Goal: Information Seeking & Learning: Learn about a topic

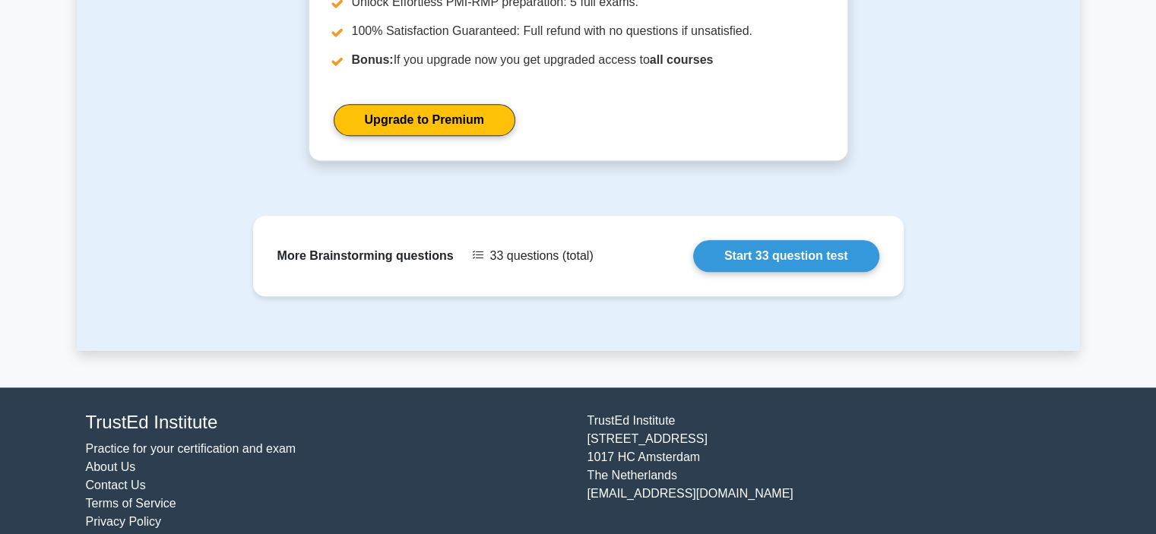
scroll to position [1397, 0]
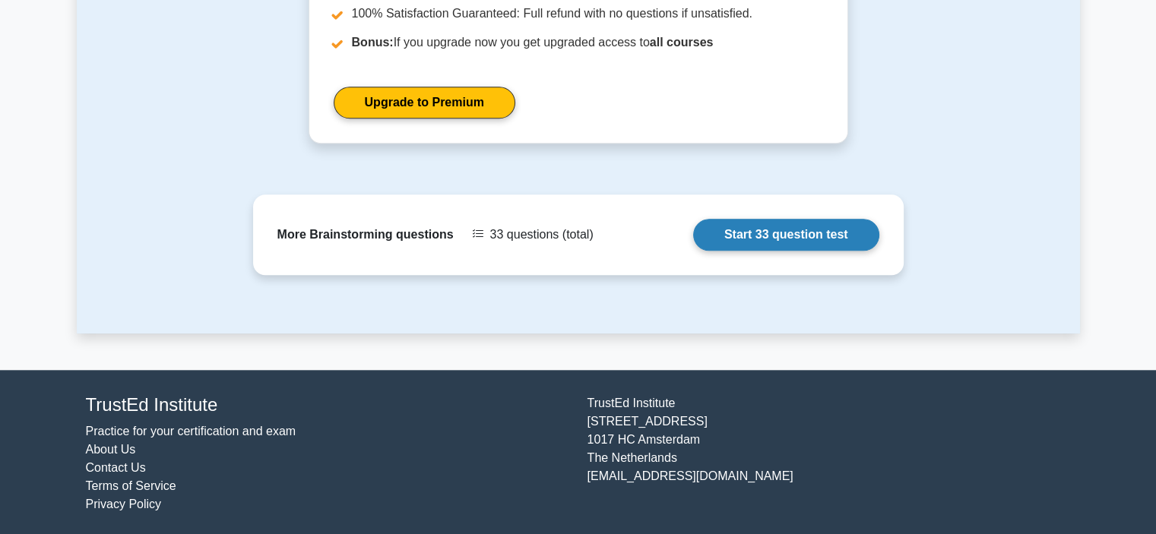
click at [751, 230] on link "Start 33 question test" at bounding box center [786, 235] width 186 height 32
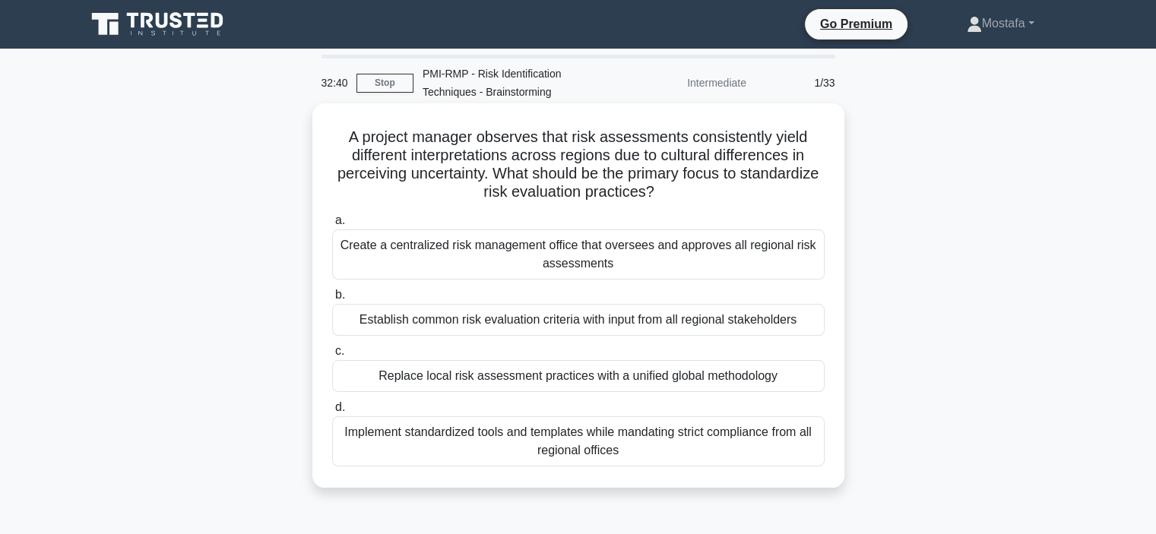
click at [797, 325] on div "Establish common risk evaluation criteria with input from all regional stakehol…" at bounding box center [578, 320] width 493 height 32
click at [332, 300] on input "b. Establish common risk evaluation criteria with input from all regional stake…" at bounding box center [332, 295] width 0 height 10
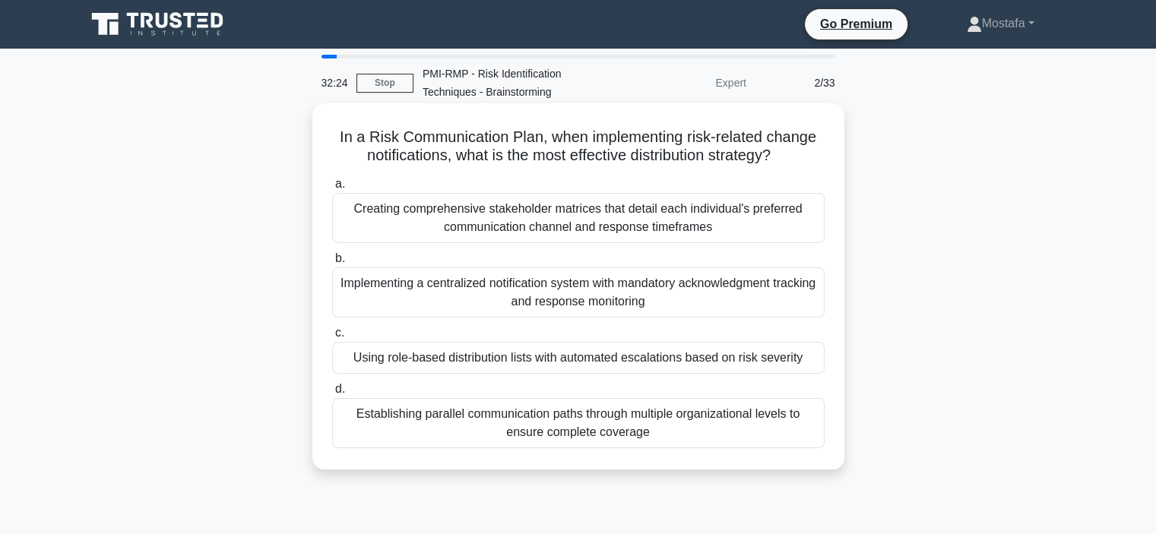
click at [809, 358] on div "Using role-based distribution lists with automated escalations based on risk se…" at bounding box center [578, 358] width 493 height 32
click at [332, 338] on input "c. Using role-based distribution lists with automated escalations based on risk…" at bounding box center [332, 333] width 0 height 10
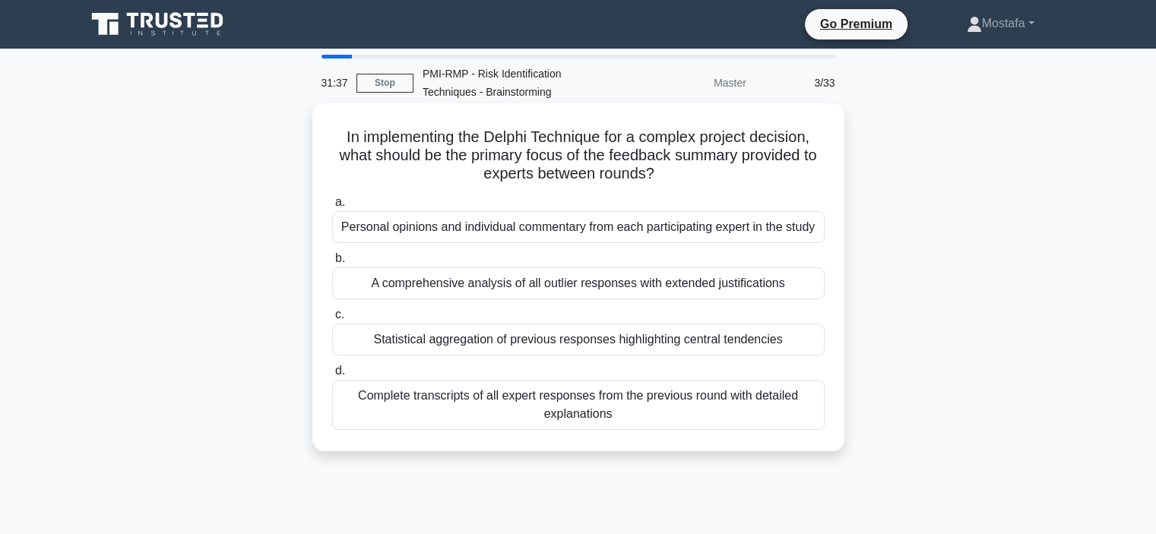
click at [813, 344] on div "Statistical aggregation of previous responses highlighting central tendencies" at bounding box center [578, 340] width 493 height 32
click at [332, 320] on input "c. Statistical aggregation of previous responses highlighting central tendencies" at bounding box center [332, 315] width 0 height 10
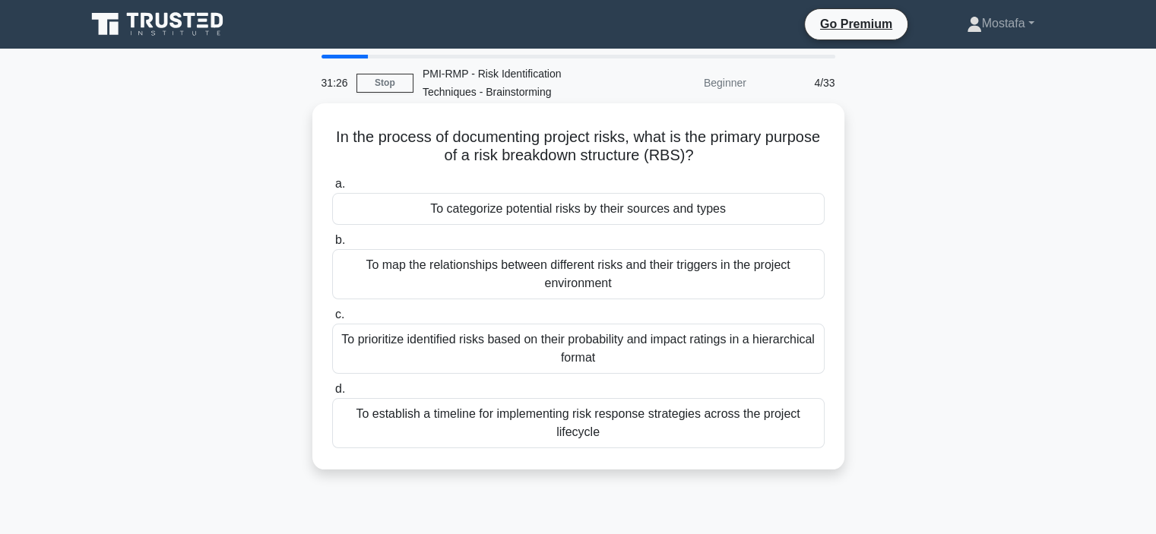
click at [813, 206] on div "To categorize potential risks by their sources and types" at bounding box center [578, 209] width 493 height 32
click at [332, 189] on input "a. To categorize potential risks by their sources and types" at bounding box center [332, 184] width 0 height 10
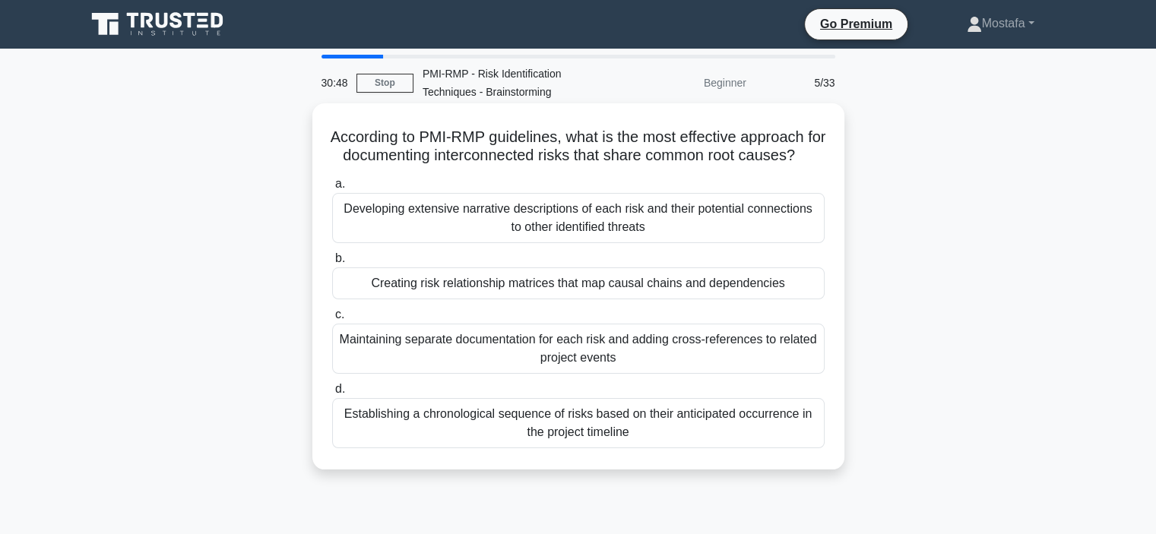
click at [808, 448] on div "Establishing a chronological sequence of risks based on their anticipated occur…" at bounding box center [578, 423] width 493 height 50
click at [332, 395] on input "d. Establishing a chronological sequence of risks based on their anticipated oc…" at bounding box center [332, 390] width 0 height 10
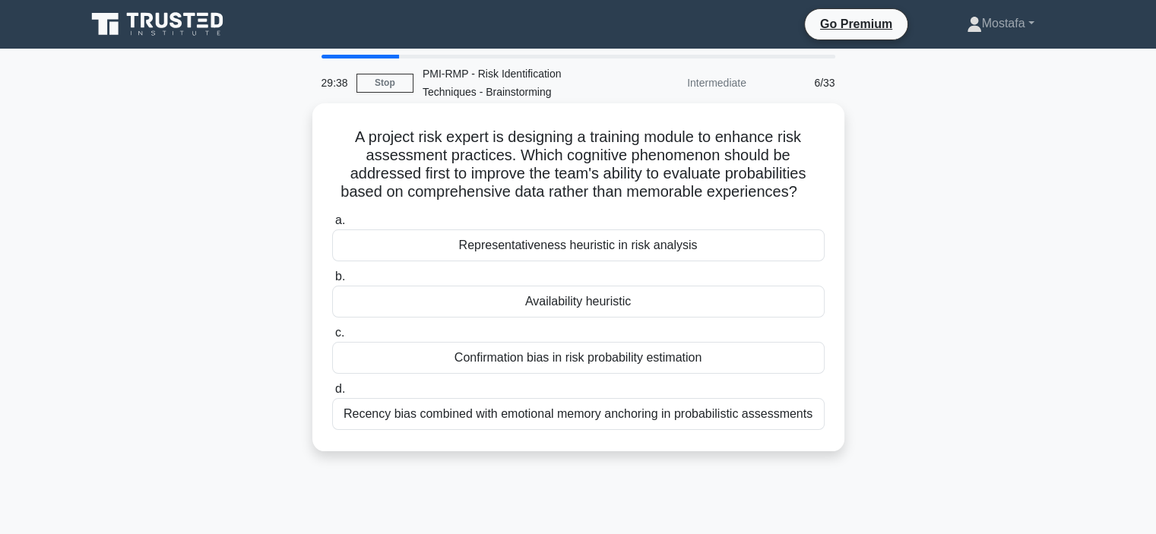
click at [797, 299] on div "Availability heuristic" at bounding box center [578, 302] width 493 height 32
click at [332, 282] on input "b. Availability heuristic" at bounding box center [332, 277] width 0 height 10
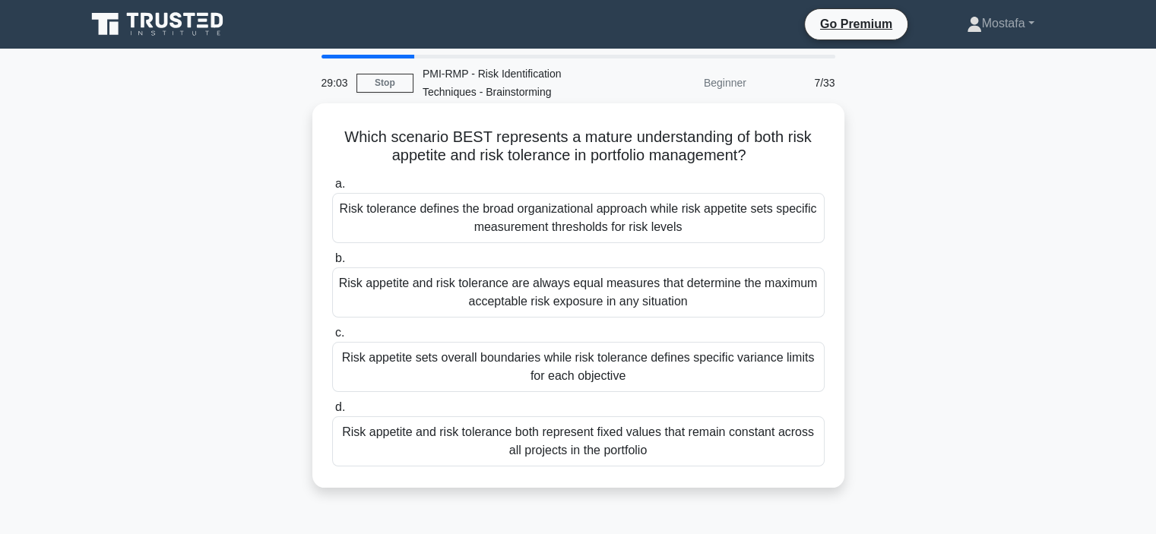
click at [801, 377] on div "Risk appetite sets overall boundaries while risk tolerance defines specific var…" at bounding box center [578, 367] width 493 height 50
click at [332, 338] on input "c. Risk appetite sets overall boundaries while risk tolerance defines specific …" at bounding box center [332, 333] width 0 height 10
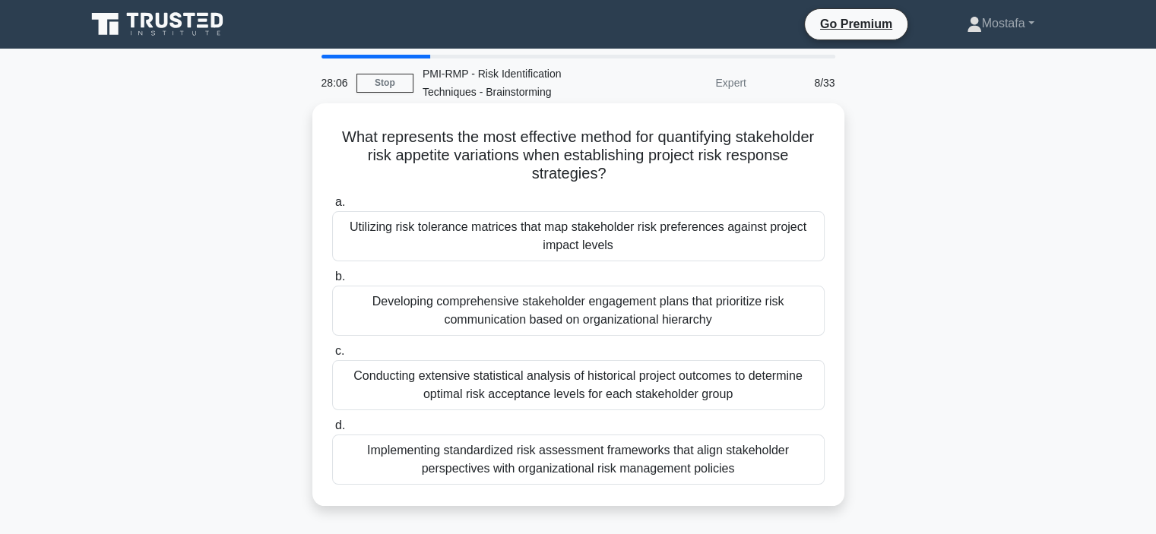
click at [754, 246] on div "Utilizing risk tolerance matrices that map stakeholder risk preferences against…" at bounding box center [578, 236] width 493 height 50
click at [332, 208] on input "a. Utilizing risk tolerance matrices that map stakeholder risk preferences agai…" at bounding box center [332, 203] width 0 height 10
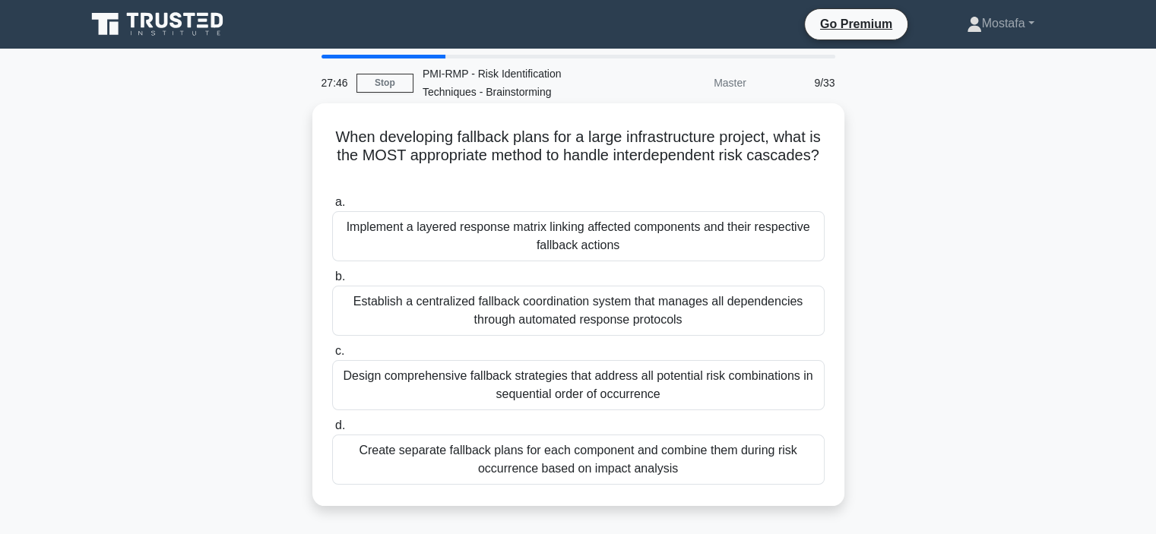
click at [766, 315] on div "Establish a centralized fallback coordination system that manages all dependenc…" at bounding box center [578, 311] width 493 height 50
click at [332, 282] on input "b. Establish a centralized fallback coordination system that manages all depend…" at bounding box center [332, 277] width 0 height 10
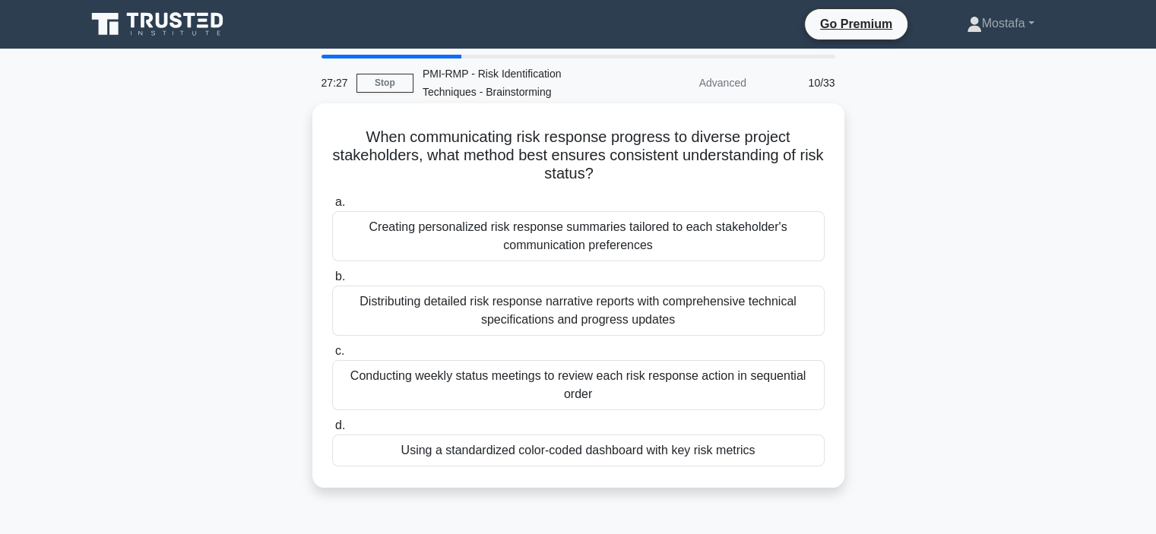
click at [791, 451] on div "Using a standardized color-coded dashboard with key risk metrics" at bounding box center [578, 451] width 493 height 32
click at [332, 431] on input "d. Using a standardized color-coded dashboard with key risk metrics" at bounding box center [332, 426] width 0 height 10
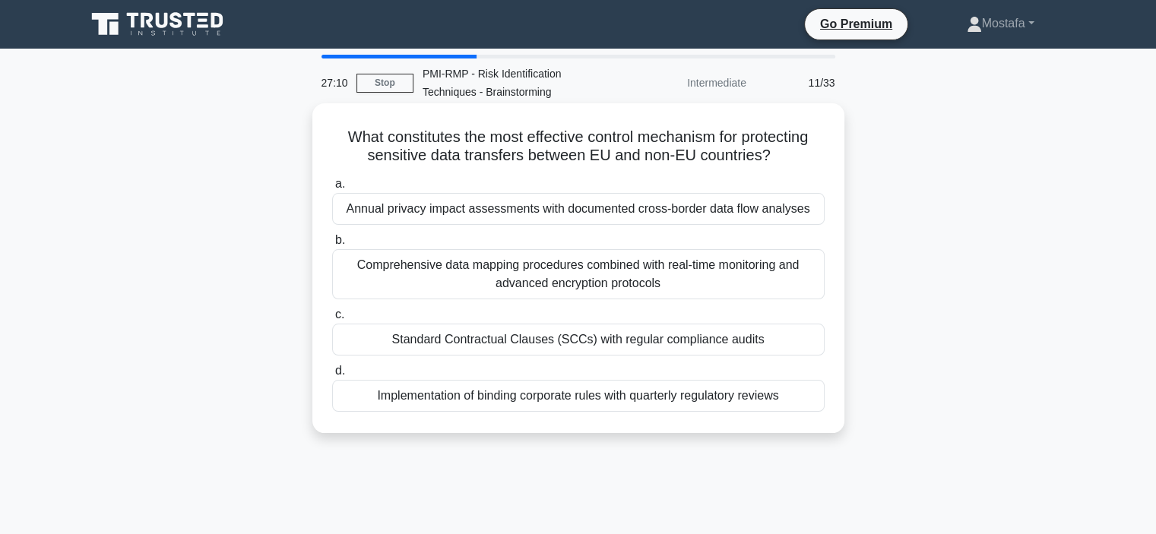
click at [790, 341] on div "Standard Contractual Clauses (SCCs) with regular compliance audits" at bounding box center [578, 340] width 493 height 32
click at [332, 320] on input "c. Standard Contractual Clauses (SCCs) with regular compliance audits" at bounding box center [332, 315] width 0 height 10
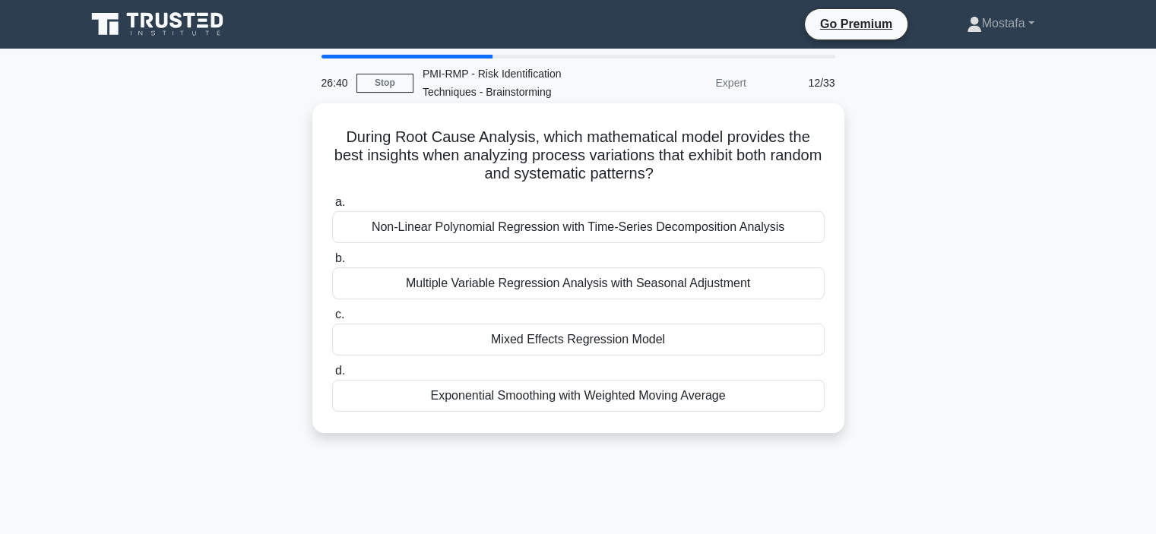
click at [797, 293] on div "Multiple Variable Regression Analysis with Seasonal Adjustment" at bounding box center [578, 284] width 493 height 32
click at [332, 264] on input "b. Multiple Variable Regression Analysis with Seasonal Adjustment" at bounding box center [332, 259] width 0 height 10
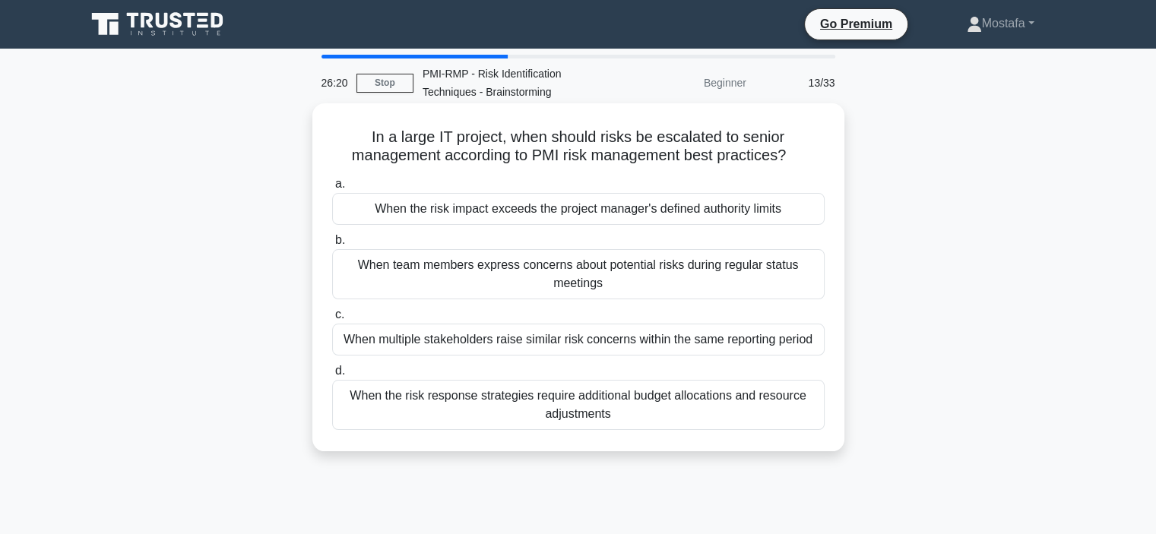
click at [804, 217] on div "When the risk impact exceeds the project manager's defined authority limits" at bounding box center [578, 209] width 493 height 32
click at [332, 189] on input "a. When the risk impact exceeds the project manager's defined authority limits" at bounding box center [332, 184] width 0 height 10
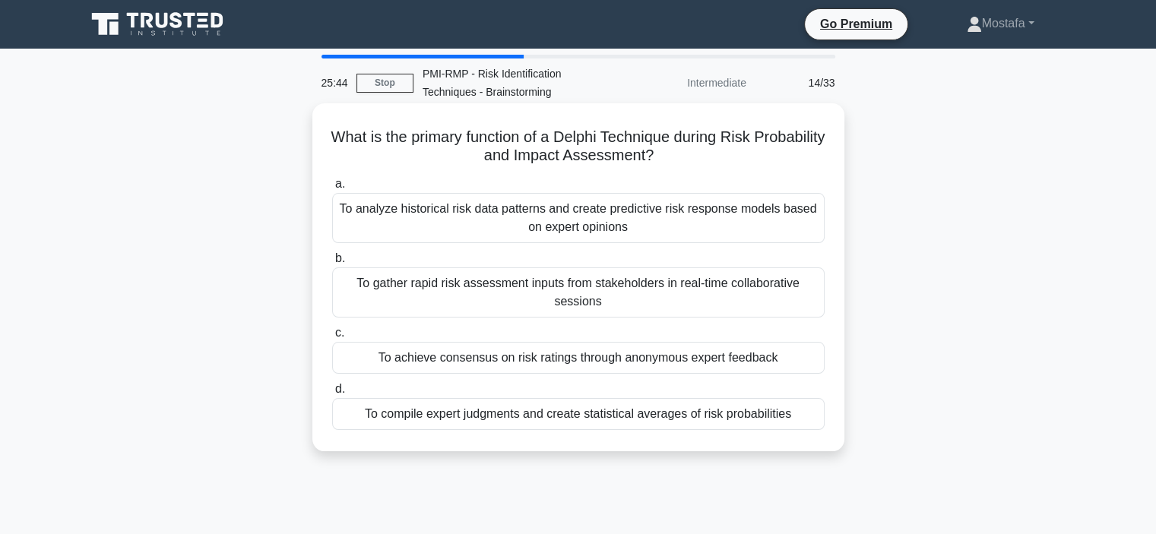
click at [805, 358] on div "To achieve consensus on risk ratings through anonymous expert feedback" at bounding box center [578, 358] width 493 height 32
click at [332, 338] on input "c. To achieve consensus on risk ratings through anonymous expert feedback" at bounding box center [332, 333] width 0 height 10
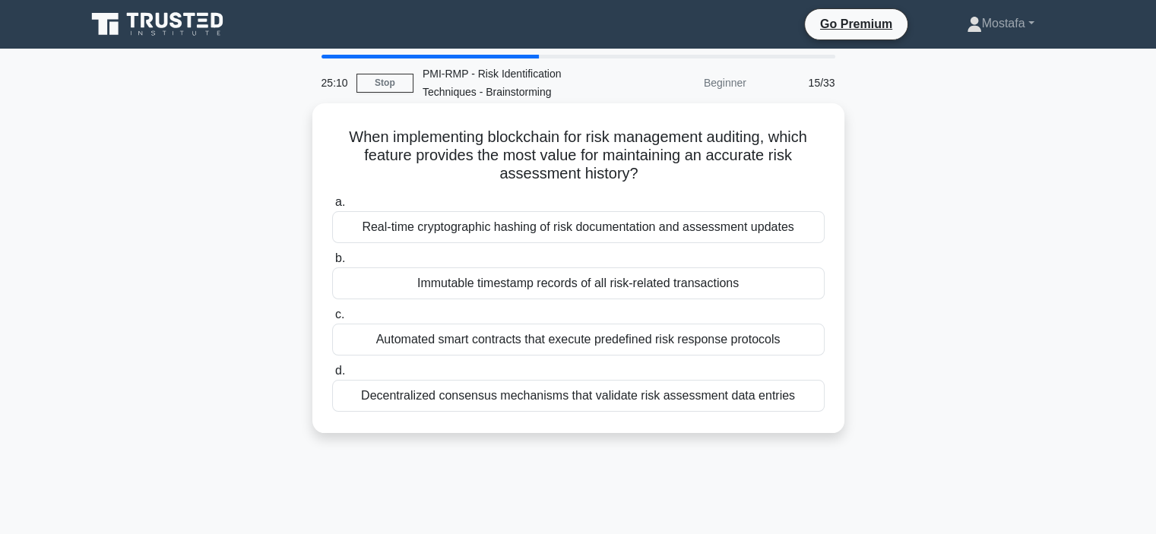
click at [775, 284] on div "Immutable timestamp records of all risk-related transactions" at bounding box center [578, 284] width 493 height 32
click at [332, 264] on input "b. Immutable timestamp records of all risk-related transactions" at bounding box center [332, 259] width 0 height 10
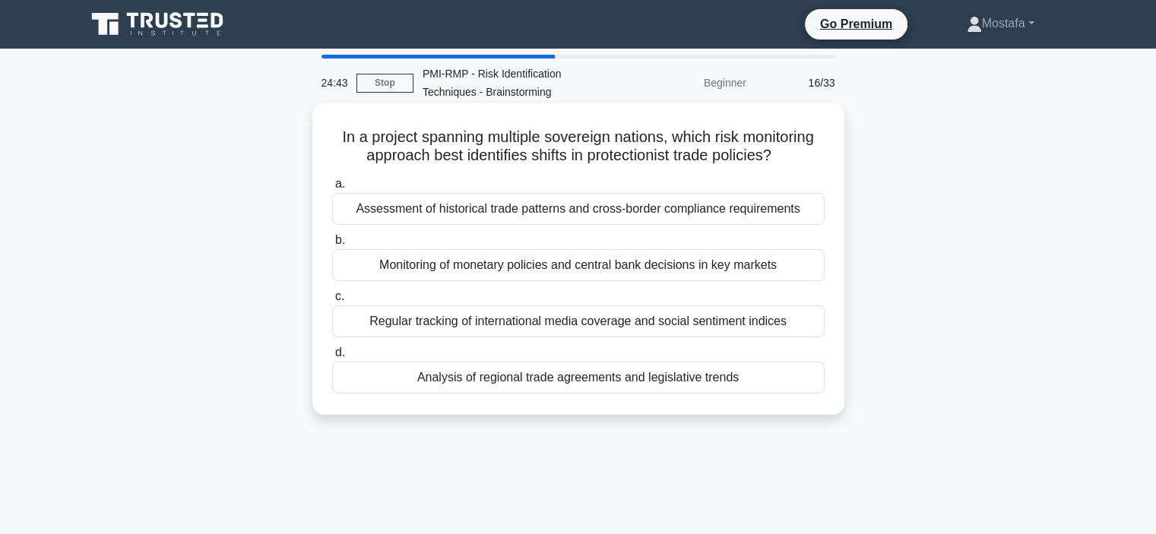
click at [788, 382] on div "Analysis of regional trade agreements and legislative trends" at bounding box center [578, 378] width 493 height 32
click at [332, 358] on input "d. Analysis of regional trade agreements and legislative trends" at bounding box center [332, 353] width 0 height 10
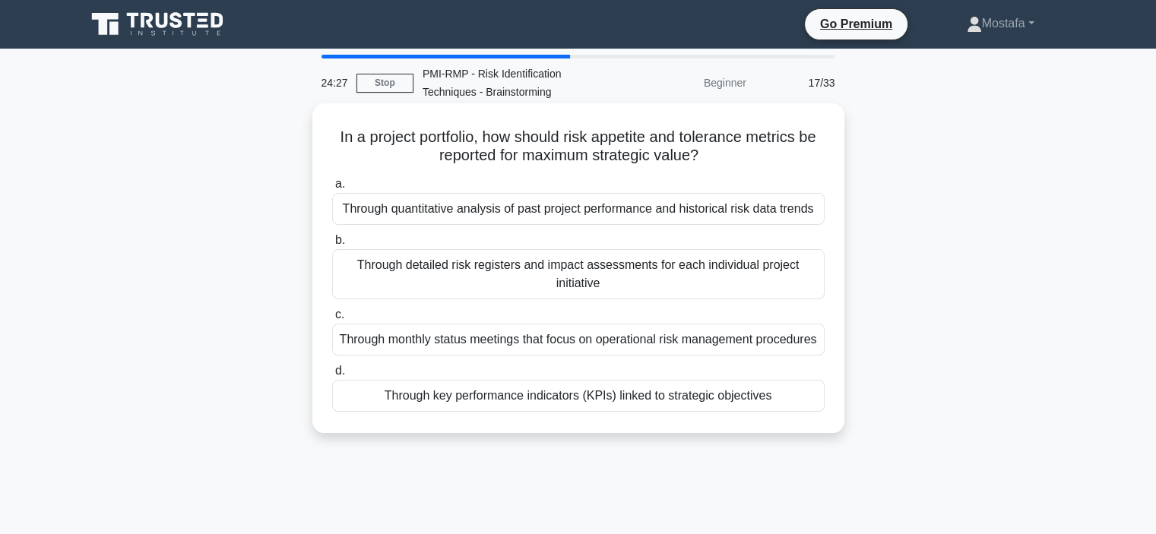
click at [797, 412] on div "Through key performance indicators (KPIs) linked to strategic objectives" at bounding box center [578, 396] width 493 height 32
click at [332, 376] on input "d. Through key performance indicators (KPIs) linked to strategic objectives" at bounding box center [332, 371] width 0 height 10
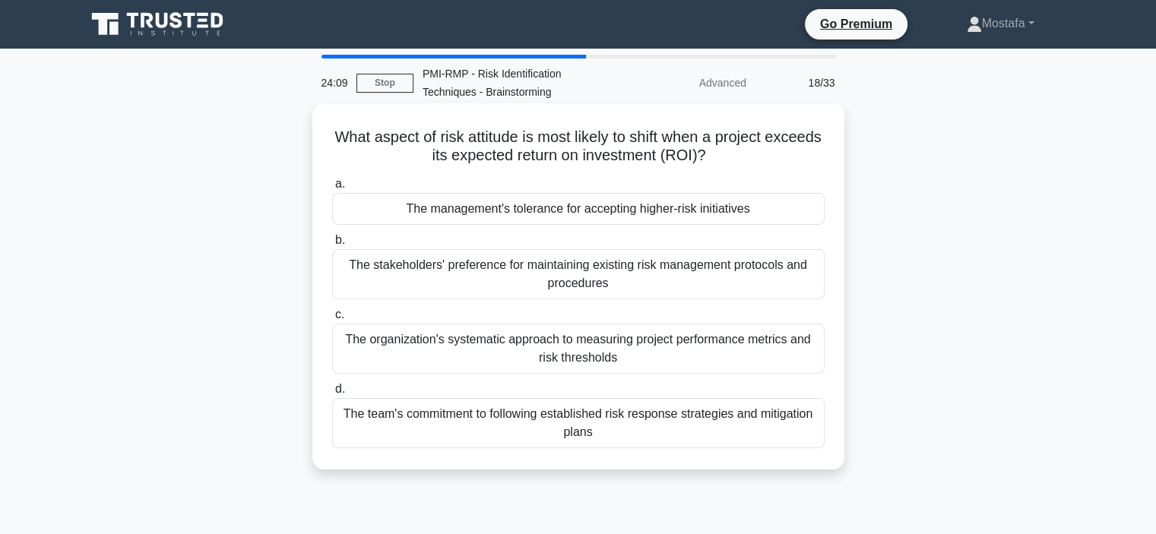
click at [799, 213] on div "The management's tolerance for accepting higher-risk initiatives" at bounding box center [578, 209] width 493 height 32
click at [332, 189] on input "a. The management's tolerance for accepting higher-risk initiatives" at bounding box center [332, 184] width 0 height 10
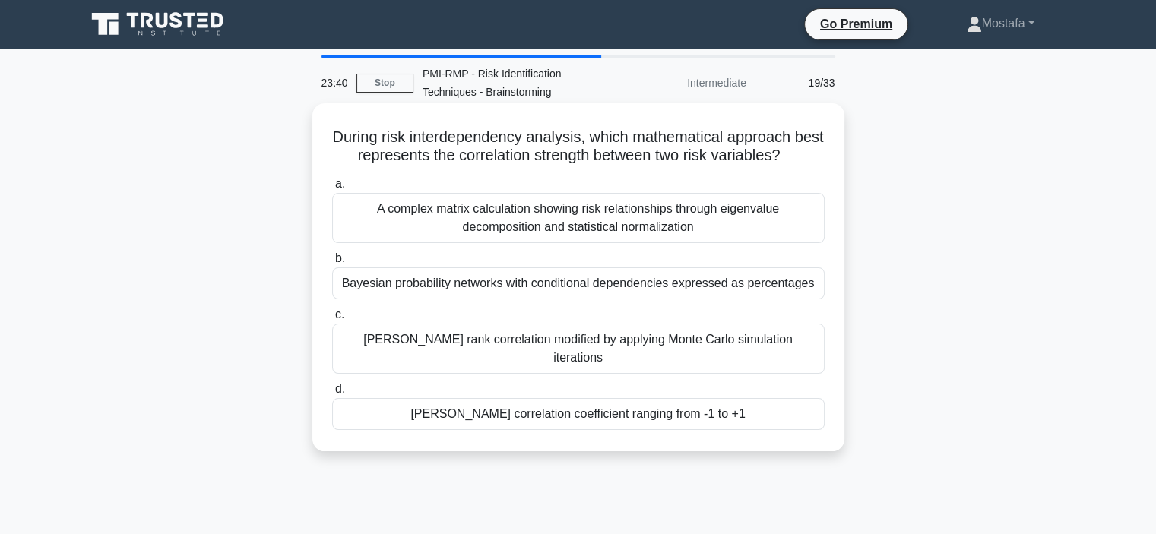
click at [775, 398] on div "Pearson's correlation coefficient ranging from -1 to +1" at bounding box center [578, 414] width 493 height 32
click at [332, 392] on input "d. Pearson's correlation coefficient ranging from -1 to +1" at bounding box center [332, 390] width 0 height 10
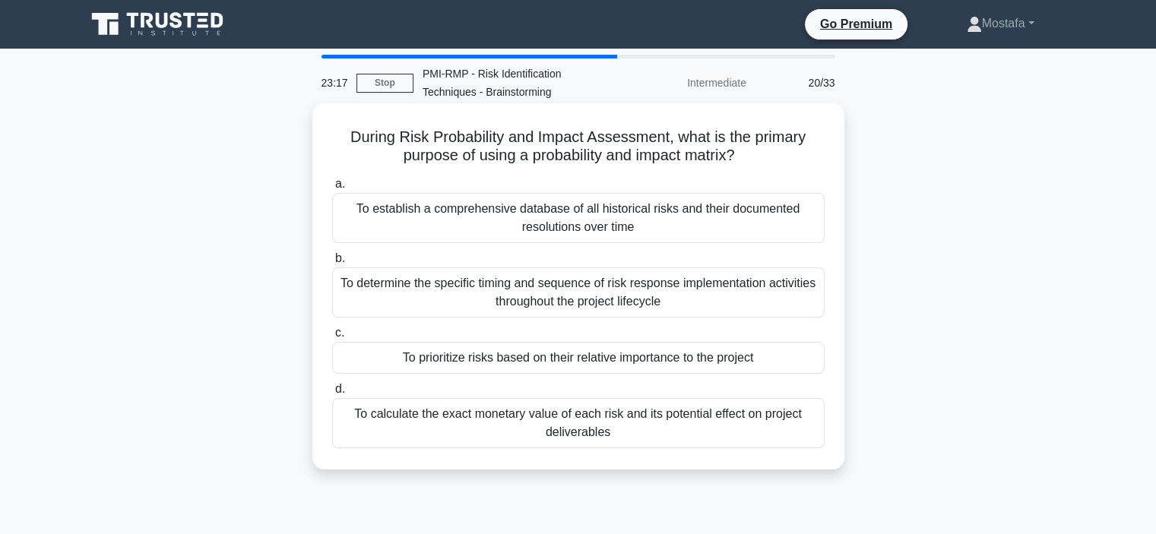
click at [813, 361] on div "To prioritize risks based on their relative importance to the project" at bounding box center [578, 358] width 493 height 32
click at [332, 338] on input "c. To prioritize risks based on their relative importance to the project" at bounding box center [332, 333] width 0 height 10
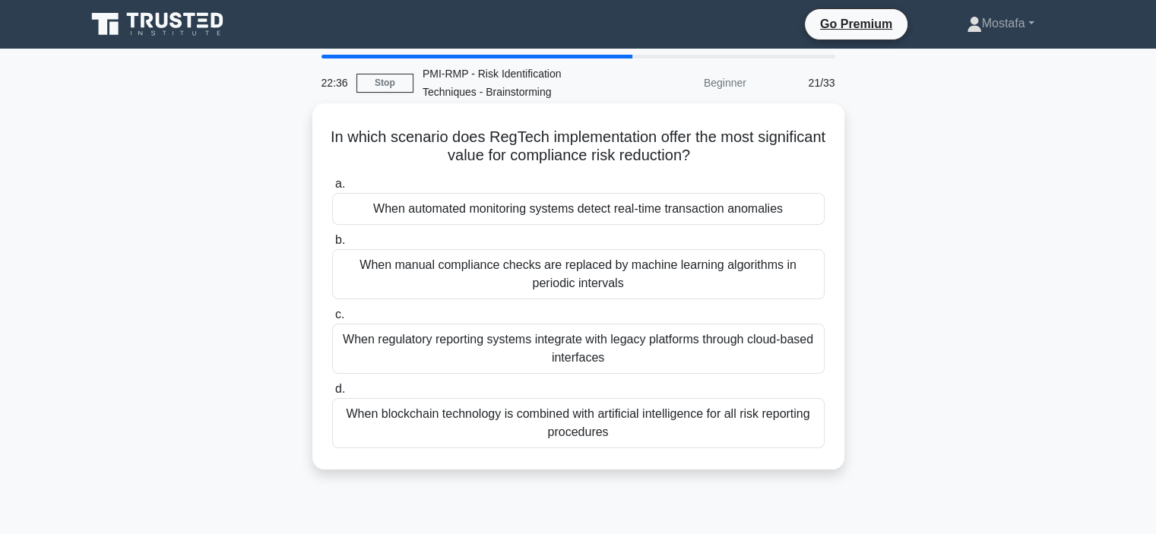
click at [778, 360] on div "When regulatory reporting systems integrate with legacy platforms through cloud…" at bounding box center [578, 349] width 493 height 50
click at [332, 320] on input "c. When regulatory reporting systems integrate with legacy platforms through cl…" at bounding box center [332, 315] width 0 height 10
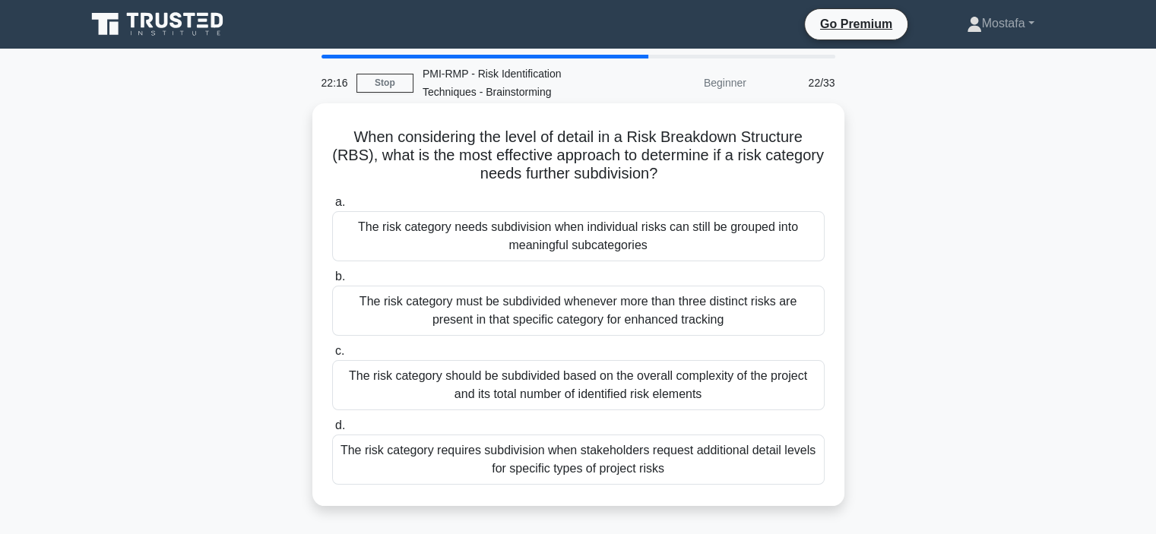
click at [806, 246] on div "The risk category needs subdivision when individual risks can still be grouped …" at bounding box center [578, 236] width 493 height 50
click at [332, 208] on input "a. The risk category needs subdivision when individual risks can still be group…" at bounding box center [332, 203] width 0 height 10
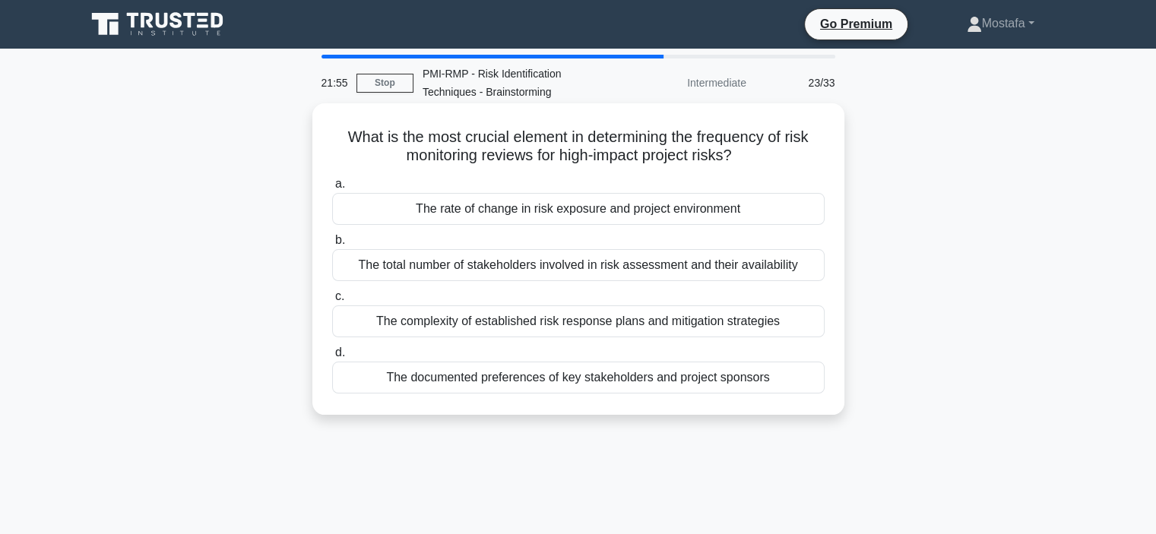
click at [778, 214] on div "The rate of change in risk exposure and project environment" at bounding box center [578, 209] width 493 height 32
click at [332, 189] on input "a. The rate of change in risk exposure and project environment" at bounding box center [332, 184] width 0 height 10
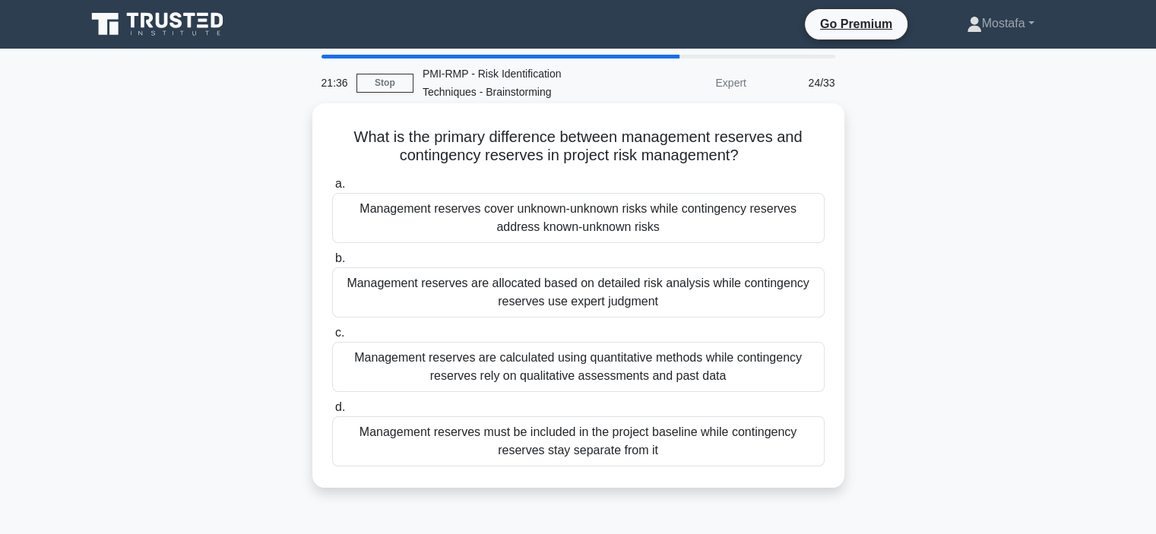
click at [758, 230] on div "Management reserves cover unknown-unknown risks while contingency reserves addr…" at bounding box center [578, 218] width 493 height 50
click at [332, 189] on input "a. Management reserves cover unknown-unknown risks while contingency reserves a…" at bounding box center [332, 184] width 0 height 10
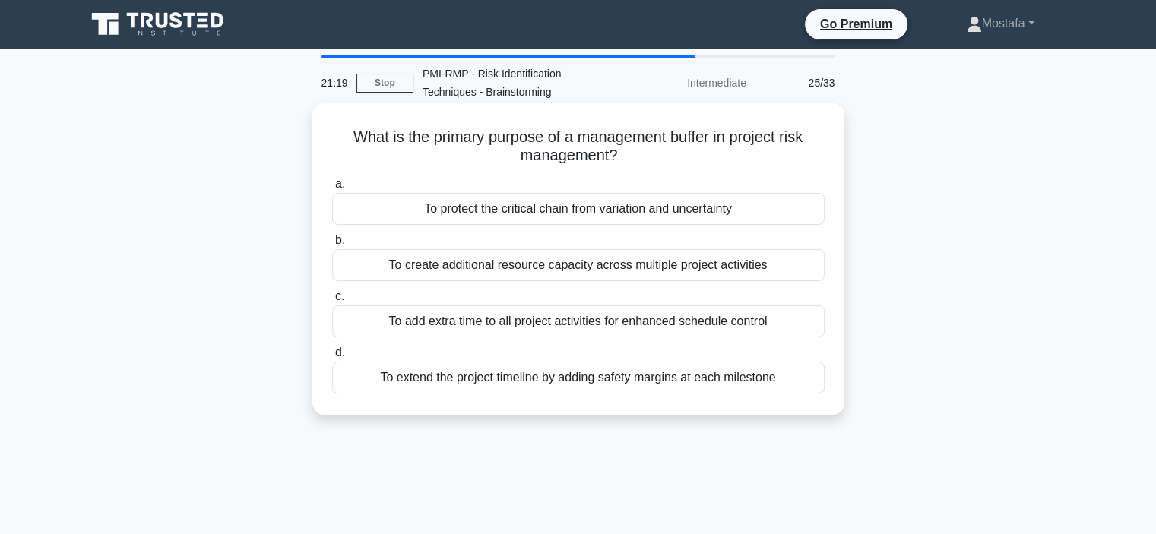
click at [789, 206] on div "To protect the critical chain from variation and uncertainty" at bounding box center [578, 209] width 493 height 32
click at [332, 189] on input "a. To protect the critical chain from variation and uncertainty" at bounding box center [332, 184] width 0 height 10
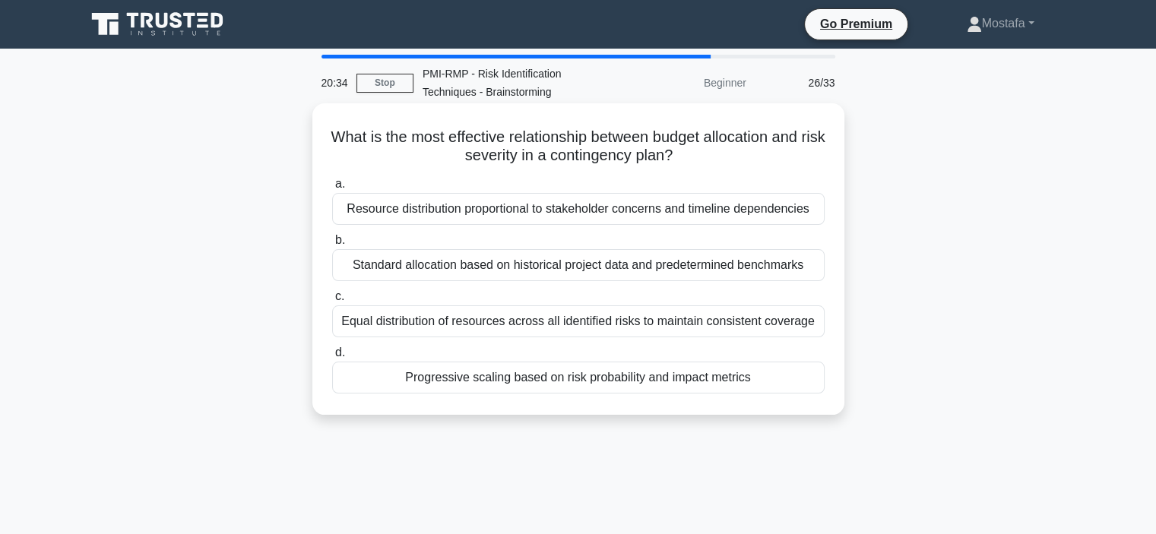
click at [778, 385] on div "Progressive scaling based on risk probability and impact metrics" at bounding box center [578, 378] width 493 height 32
click at [332, 358] on input "d. Progressive scaling based on risk probability and impact metrics" at bounding box center [332, 353] width 0 height 10
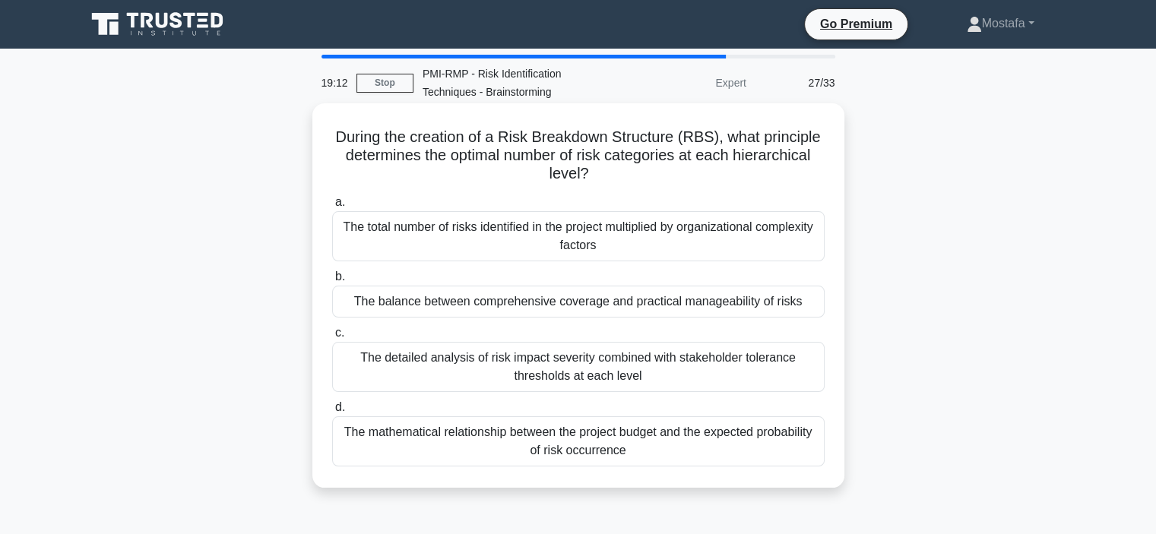
click at [779, 382] on div "The detailed analysis of risk impact severity combined with stakeholder toleran…" at bounding box center [578, 367] width 493 height 50
click at [332, 338] on input "c. The detailed analysis of risk impact severity combined with stakeholder tole…" at bounding box center [332, 333] width 0 height 10
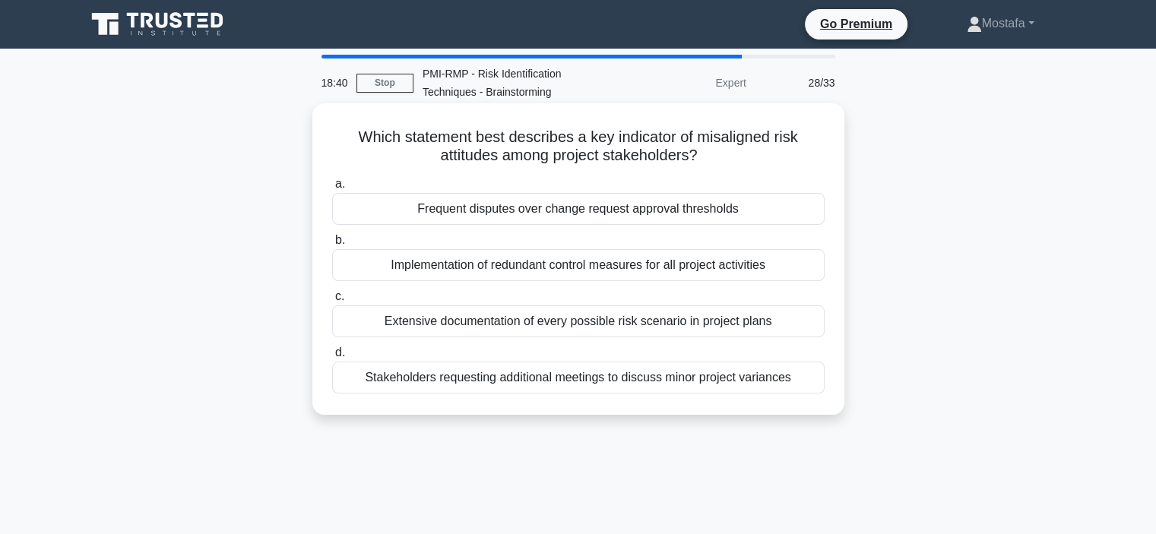
click at [793, 211] on div "Frequent disputes over change request approval thresholds" at bounding box center [578, 209] width 493 height 32
click at [332, 189] on input "a. Frequent disputes over change request approval thresholds" at bounding box center [332, 184] width 0 height 10
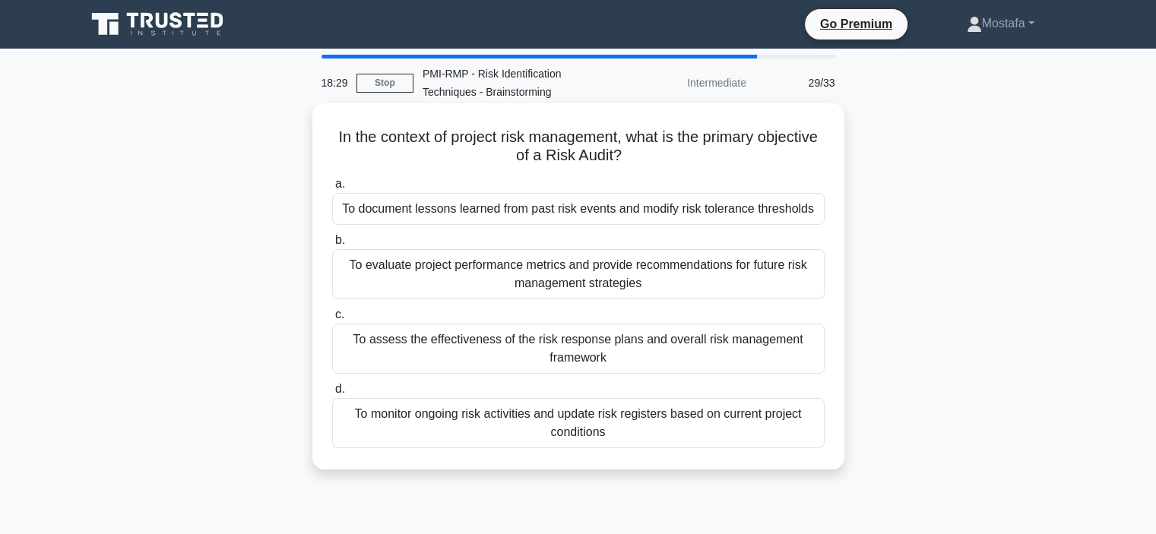
click at [769, 361] on div "To assess the effectiveness of the risk response plans and overall risk managem…" at bounding box center [578, 349] width 493 height 50
click at [332, 320] on input "c. To assess the effectiveness of the risk response plans and overall risk mana…" at bounding box center [332, 315] width 0 height 10
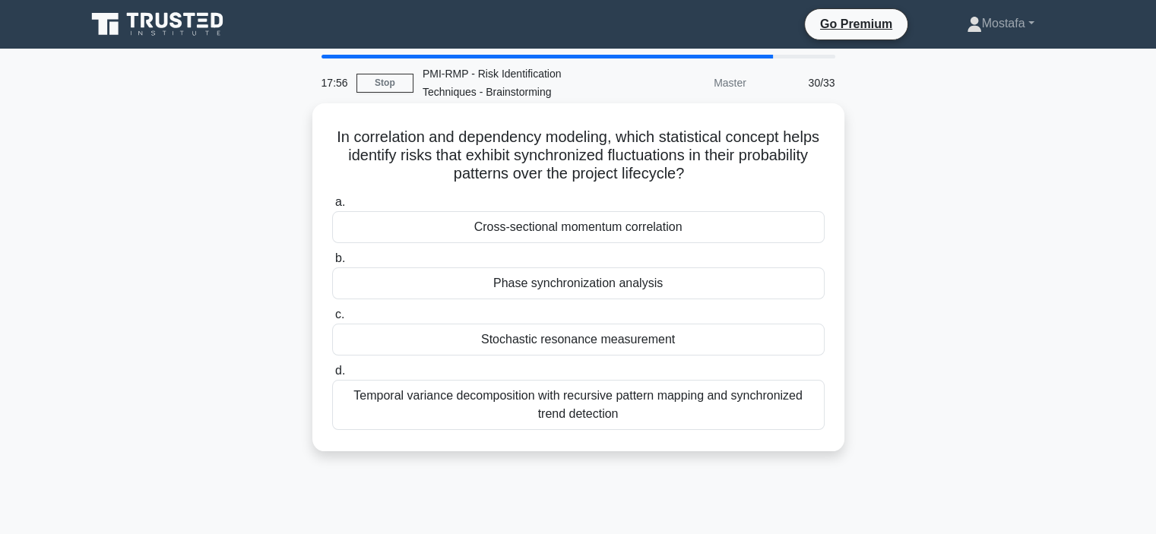
click at [729, 343] on div "Stochastic resonance measurement" at bounding box center [578, 340] width 493 height 32
click at [332, 320] on input "c. Stochastic resonance measurement" at bounding box center [332, 315] width 0 height 10
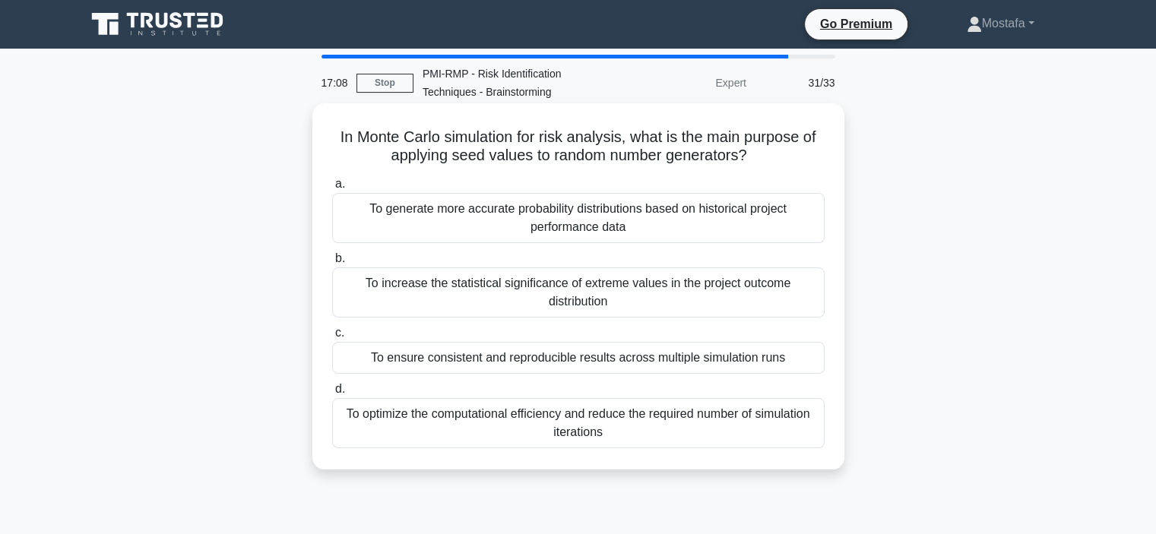
click at [810, 357] on div "To ensure consistent and reproducible results across multiple simulation runs" at bounding box center [578, 358] width 493 height 32
click at [332, 338] on input "c. To ensure consistent and reproducible results across multiple simulation runs" at bounding box center [332, 333] width 0 height 10
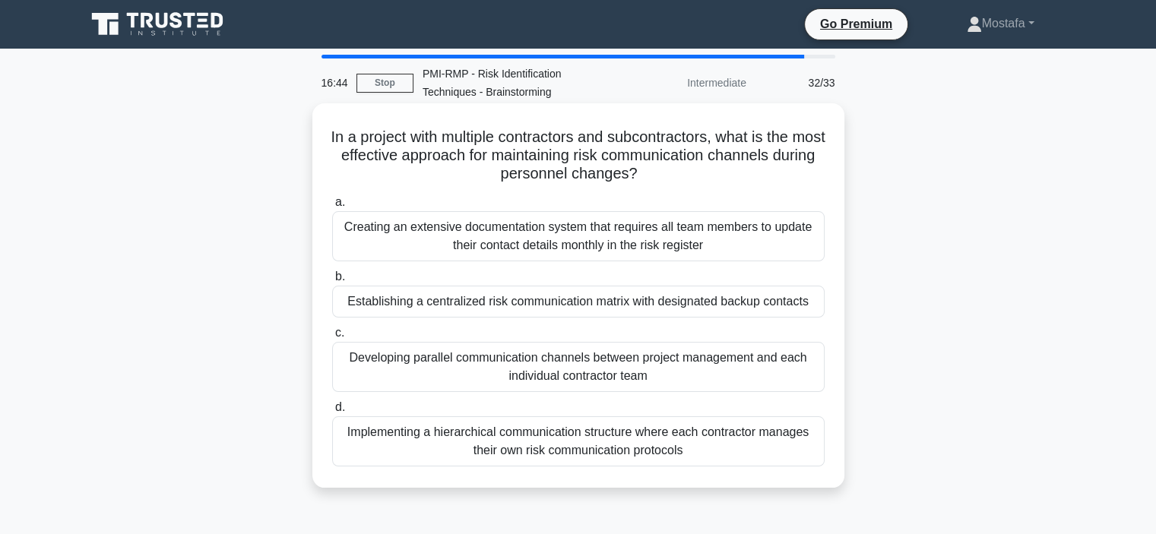
click at [785, 306] on div "Establishing a centralized risk communication matrix with designated backup con…" at bounding box center [578, 302] width 493 height 32
click at [332, 282] on input "b. Establishing a centralized risk communication matrix with designated backup …" at bounding box center [332, 277] width 0 height 10
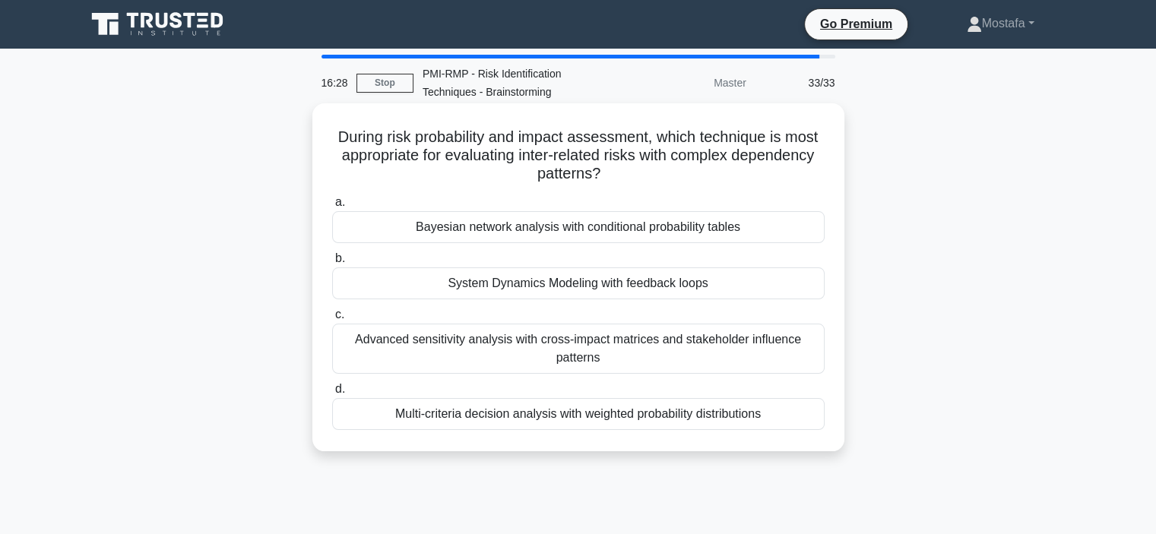
click at [772, 228] on div "Bayesian network analysis with conditional probability tables" at bounding box center [578, 227] width 493 height 32
click at [332, 208] on input "a. Bayesian network analysis with conditional probability tables" at bounding box center [332, 203] width 0 height 10
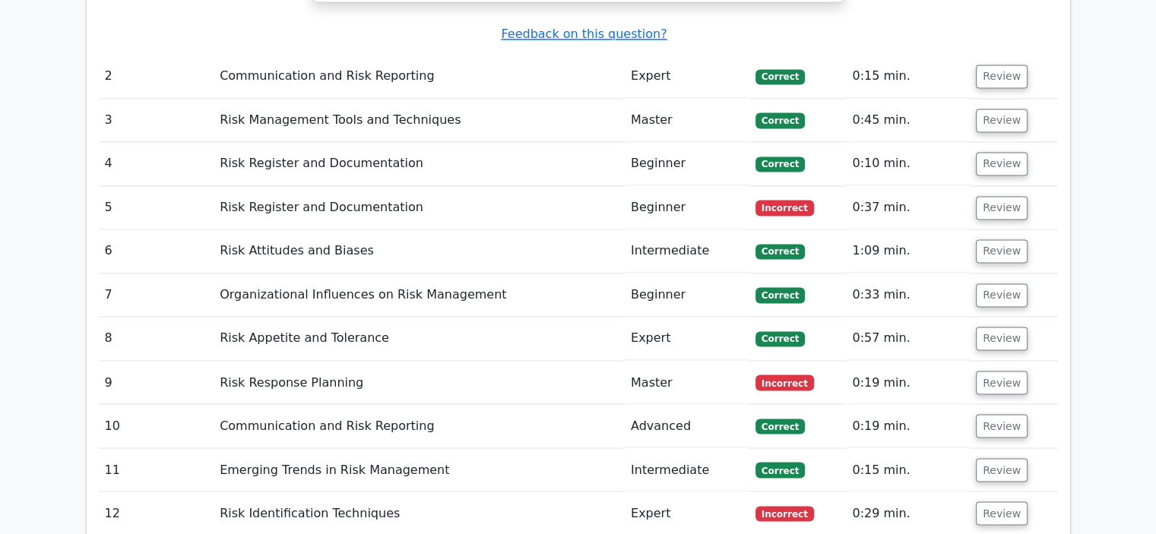
scroll to position [2433, 0]
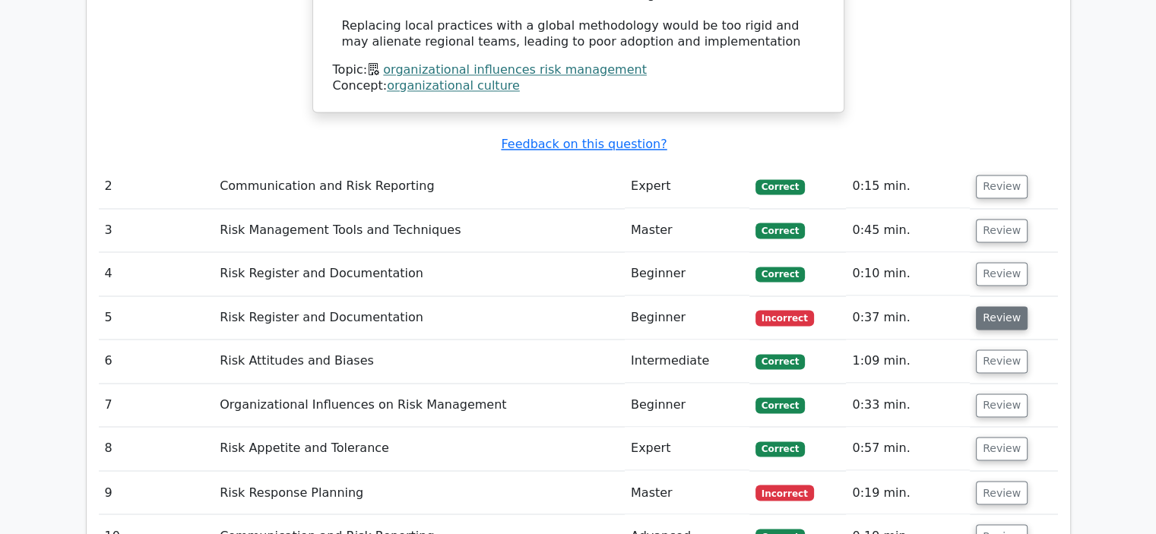
click at [993, 306] on button "Review" at bounding box center [1002, 318] width 52 height 24
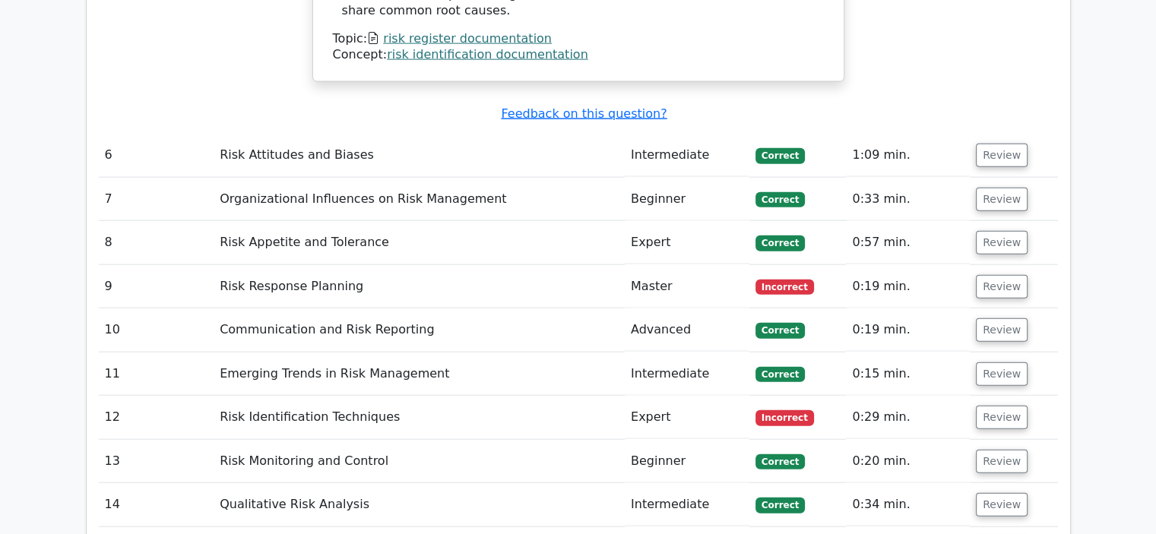
scroll to position [3497, 0]
click at [993, 274] on button "Review" at bounding box center [1002, 286] width 52 height 24
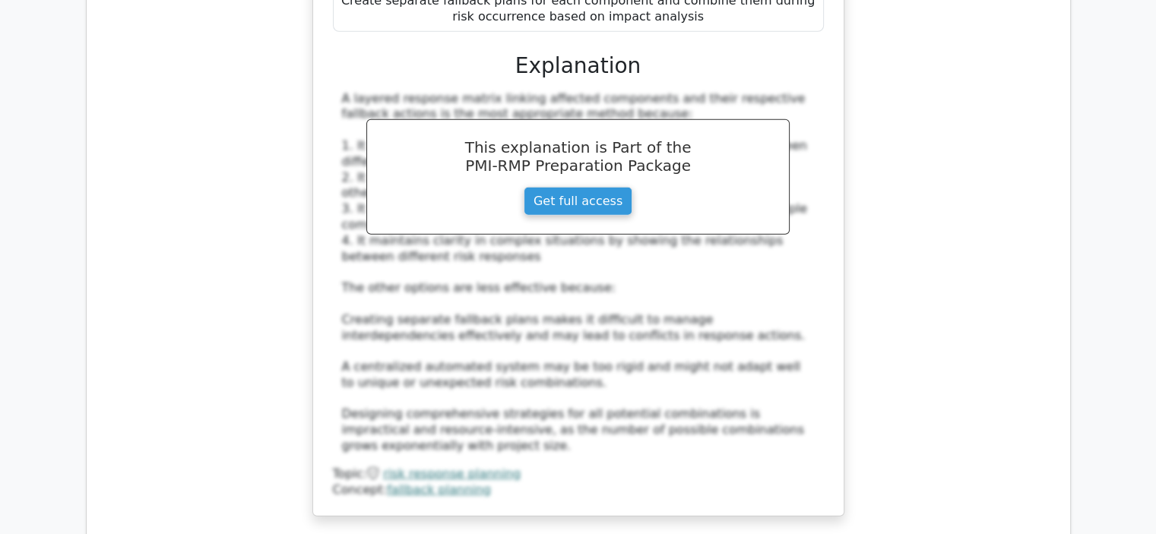
scroll to position [4333, 0]
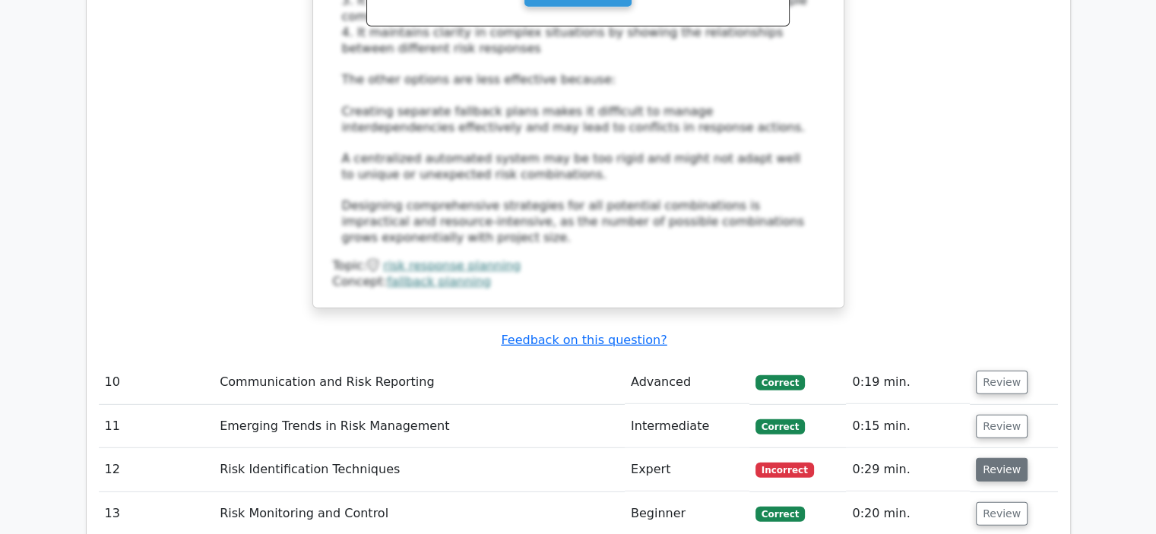
click at [997, 458] on button "Review" at bounding box center [1002, 470] width 52 height 24
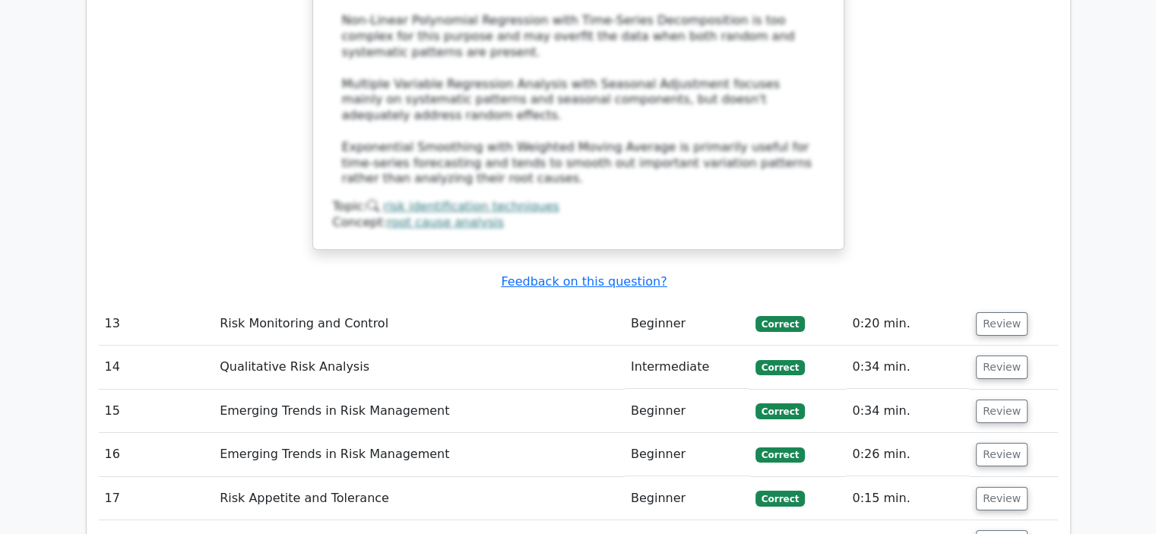
scroll to position [5626, 0]
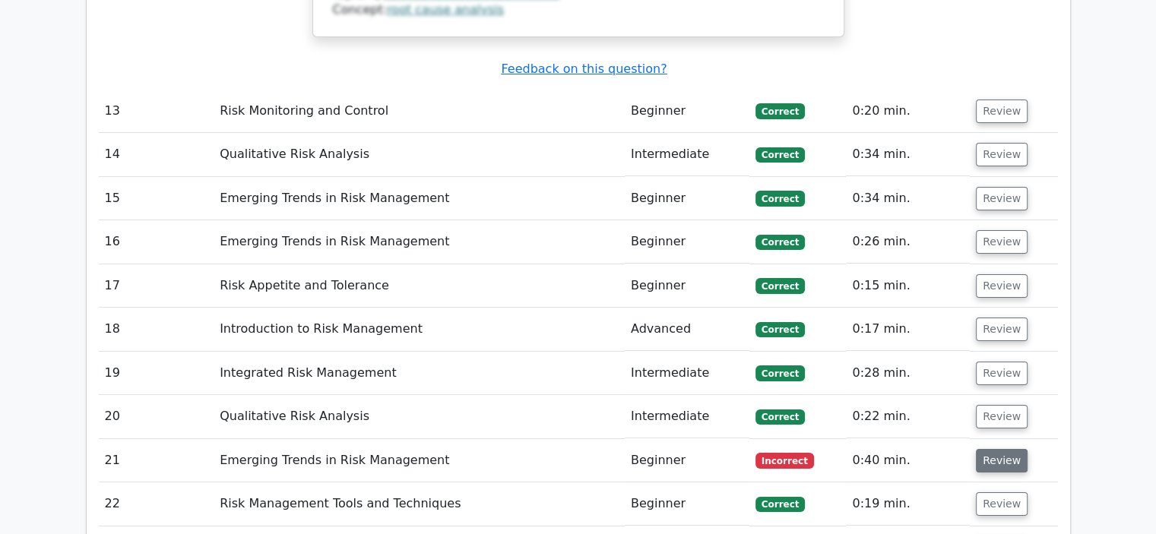
click at [1002, 449] on button "Review" at bounding box center [1002, 461] width 52 height 24
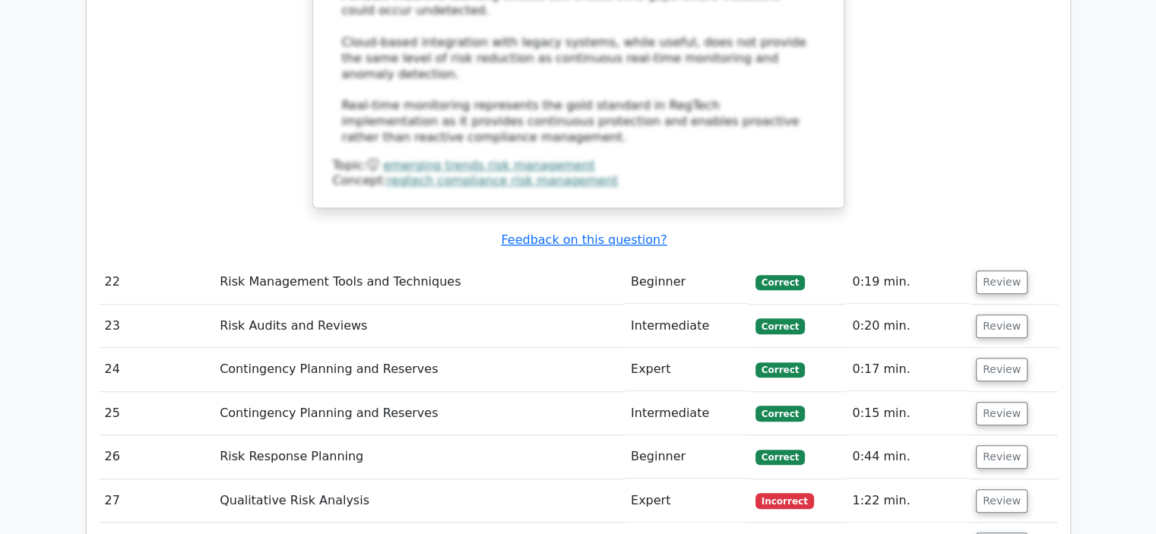
scroll to position [6842, 0]
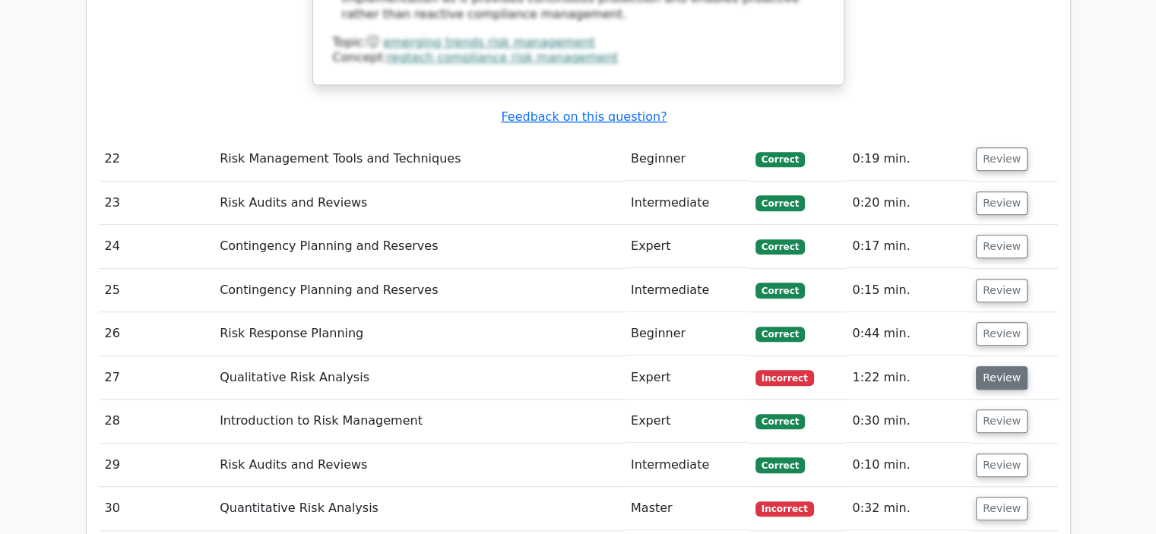
click at [994, 366] on button "Review" at bounding box center [1002, 378] width 52 height 24
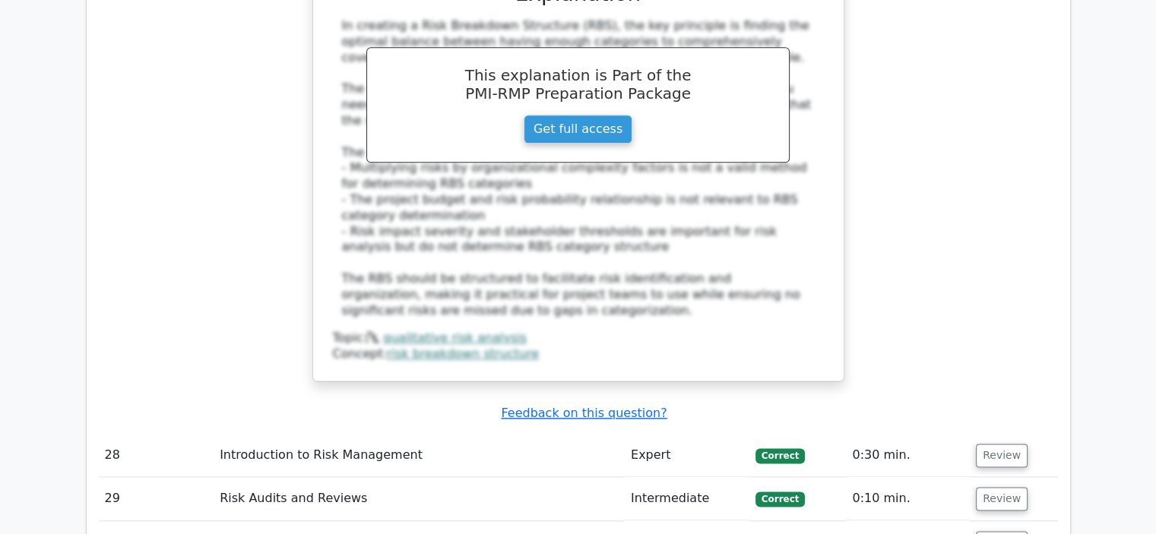
scroll to position [7754, 0]
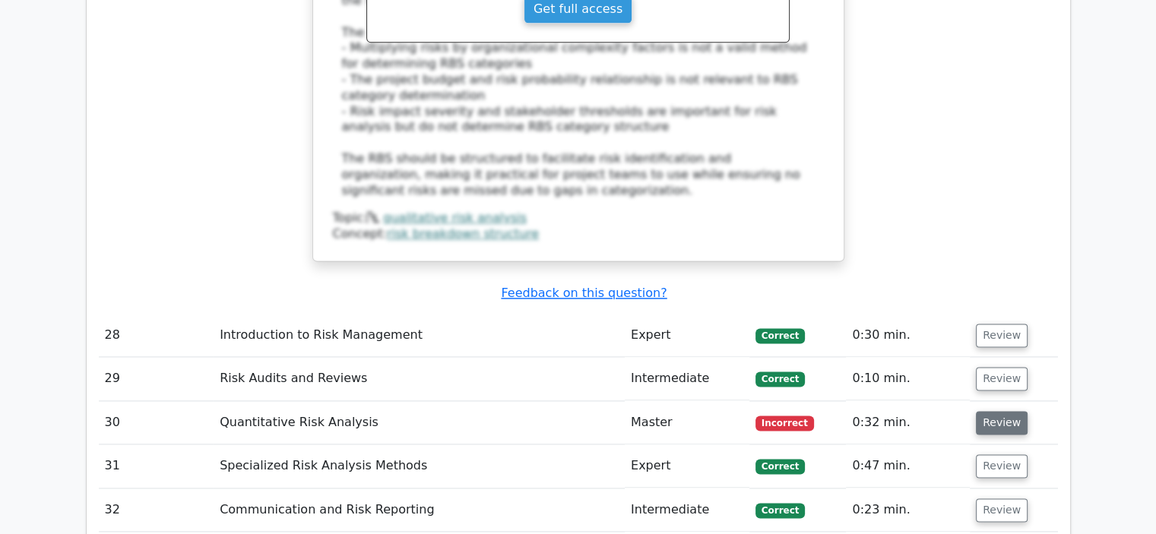
click at [1007, 411] on button "Review" at bounding box center [1002, 423] width 52 height 24
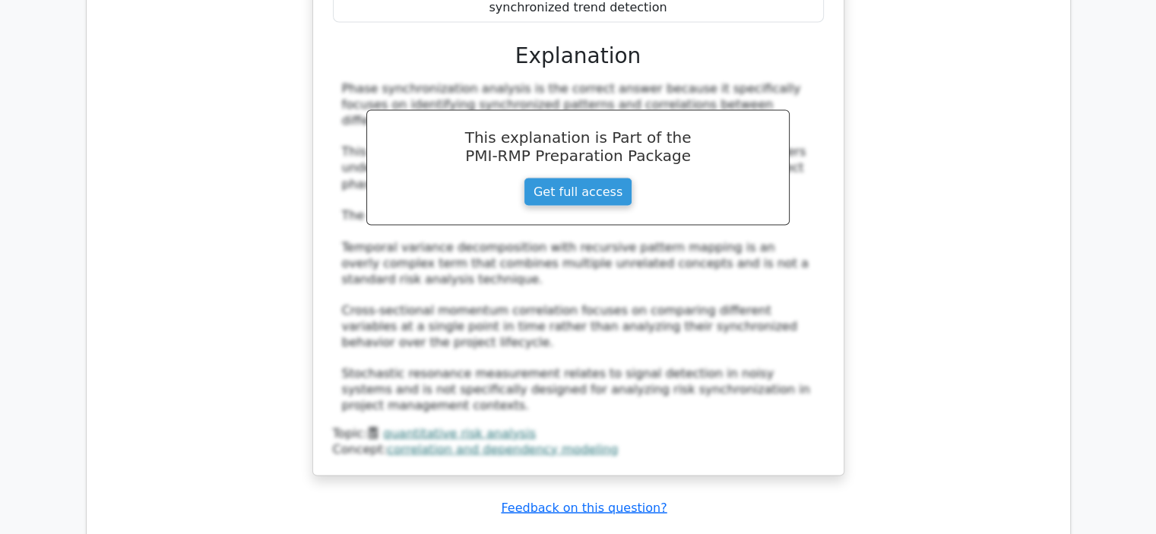
scroll to position [8742, 0]
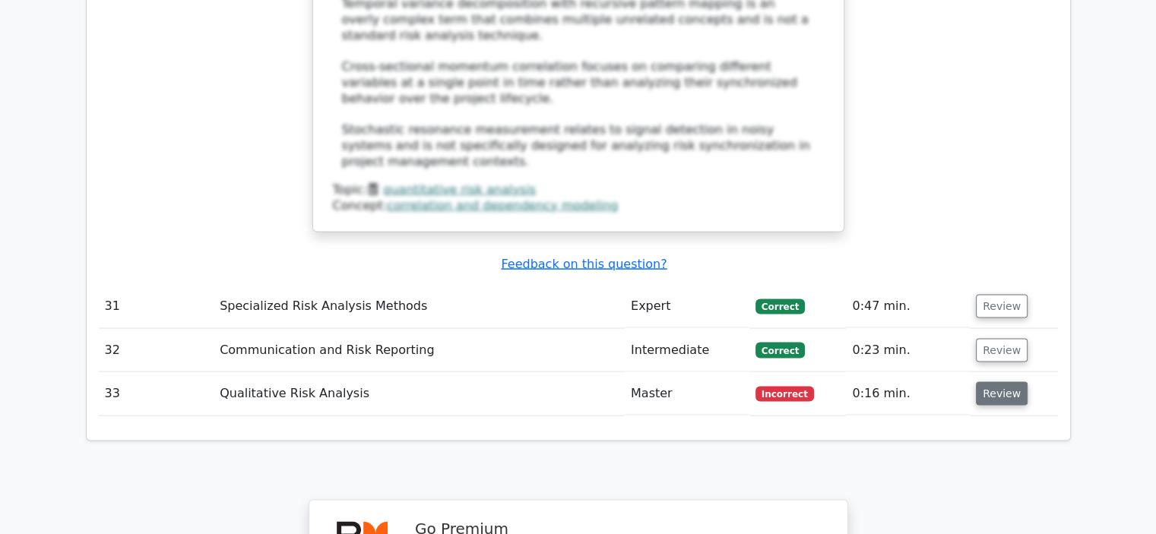
click at [1012, 382] on button "Review" at bounding box center [1002, 394] width 52 height 24
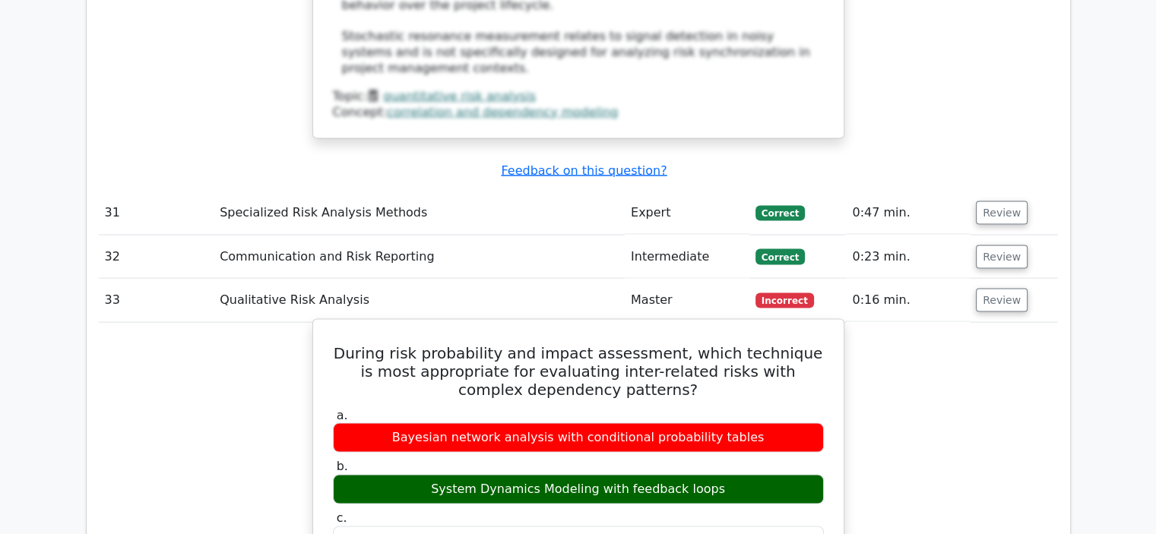
scroll to position [9047, 0]
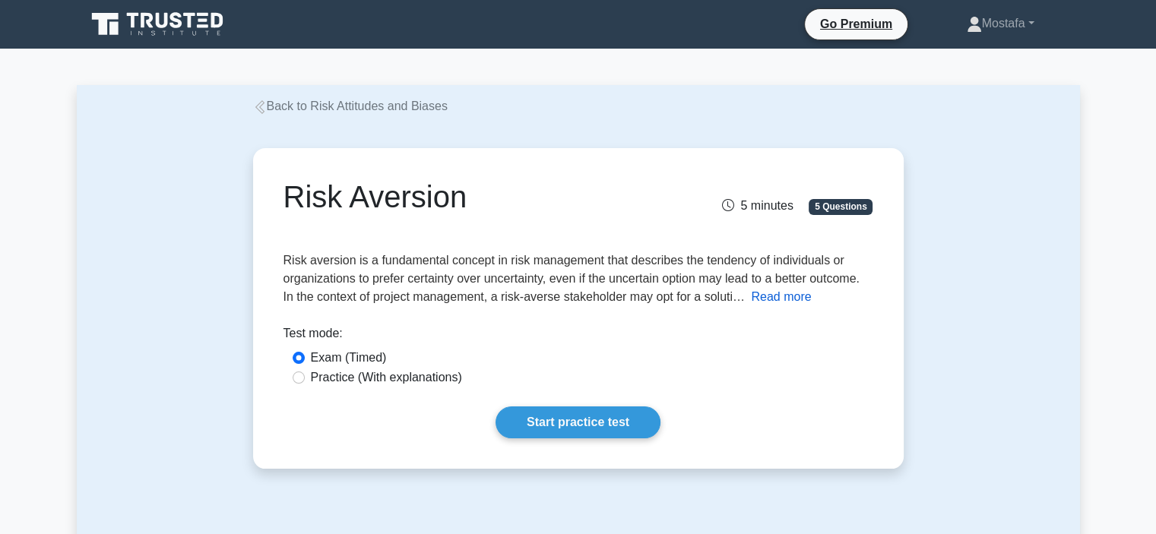
click at [794, 294] on button "Read more" at bounding box center [781, 297] width 60 height 18
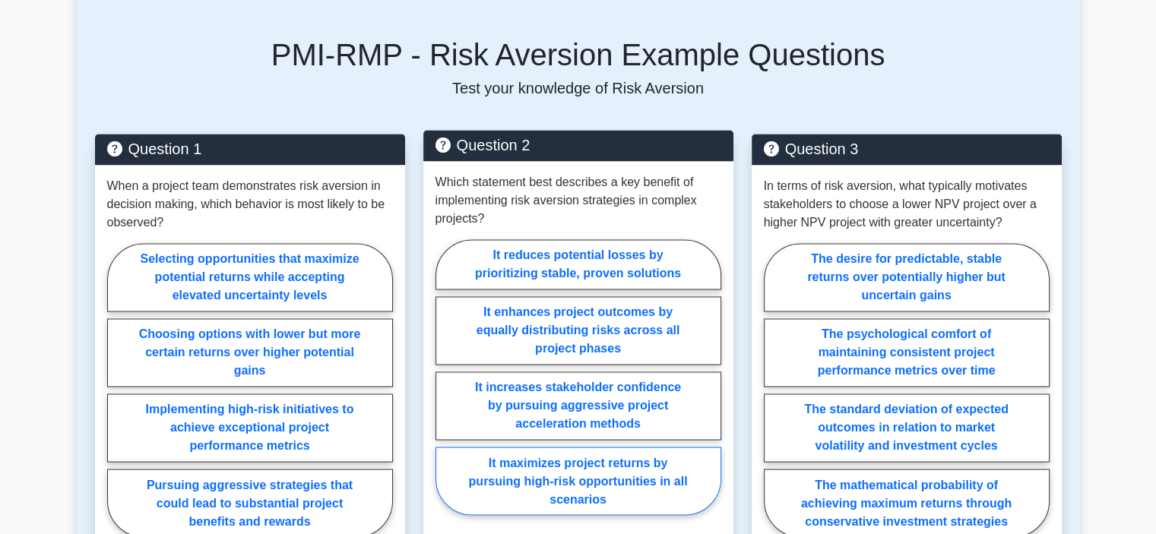
scroll to position [2433, 0]
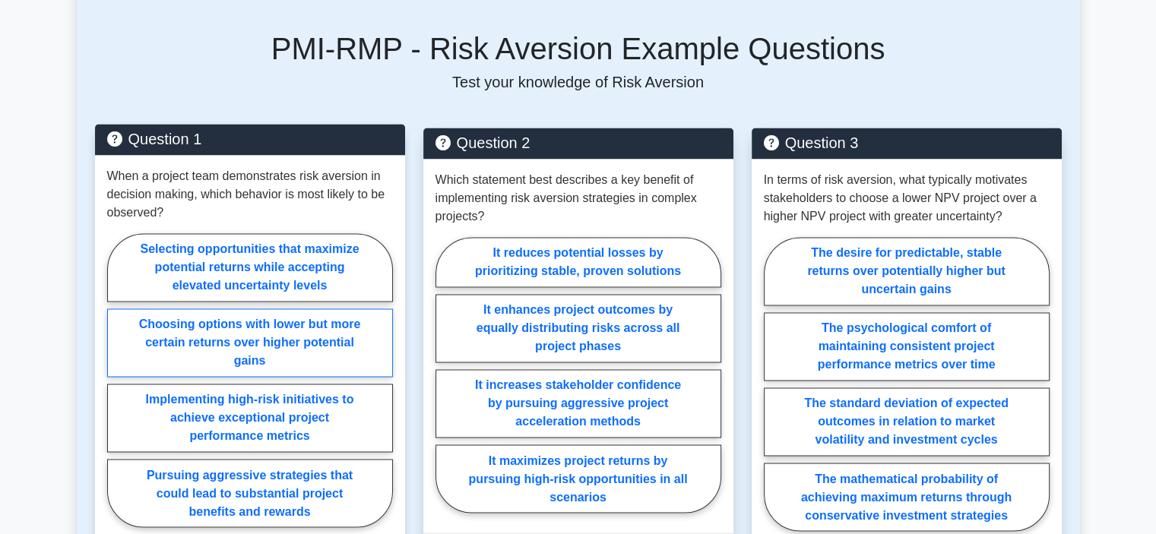
click at [358, 341] on label "Choosing options with lower but more certain returns over higher potential gains" at bounding box center [250, 343] width 286 height 68
click at [117, 380] on input "Choosing options with lower but more certain returns over higher potential gains" at bounding box center [112, 385] width 10 height 10
radio input "true"
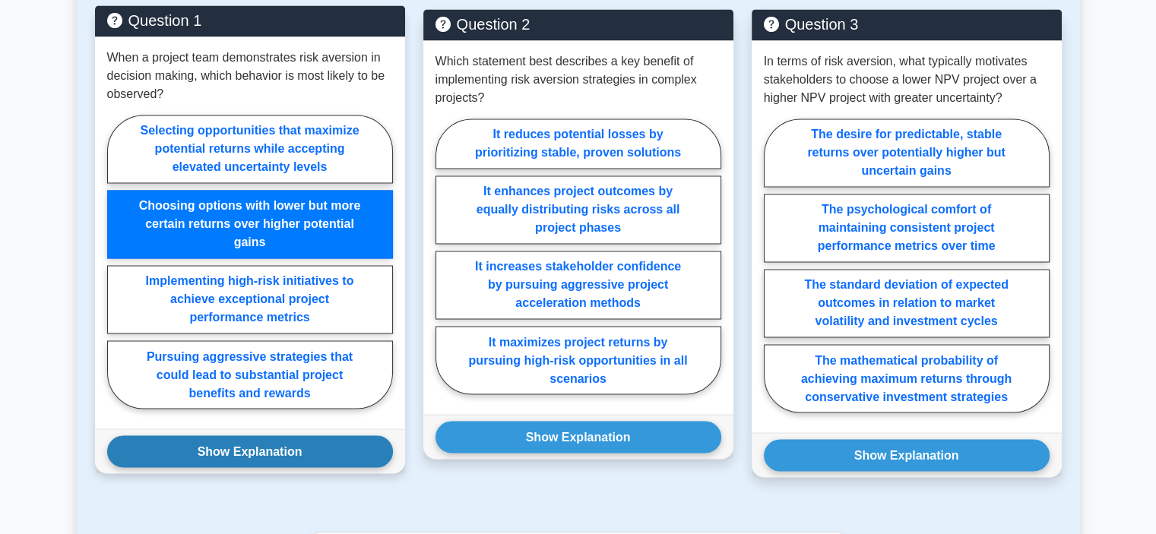
scroll to position [2585, 0]
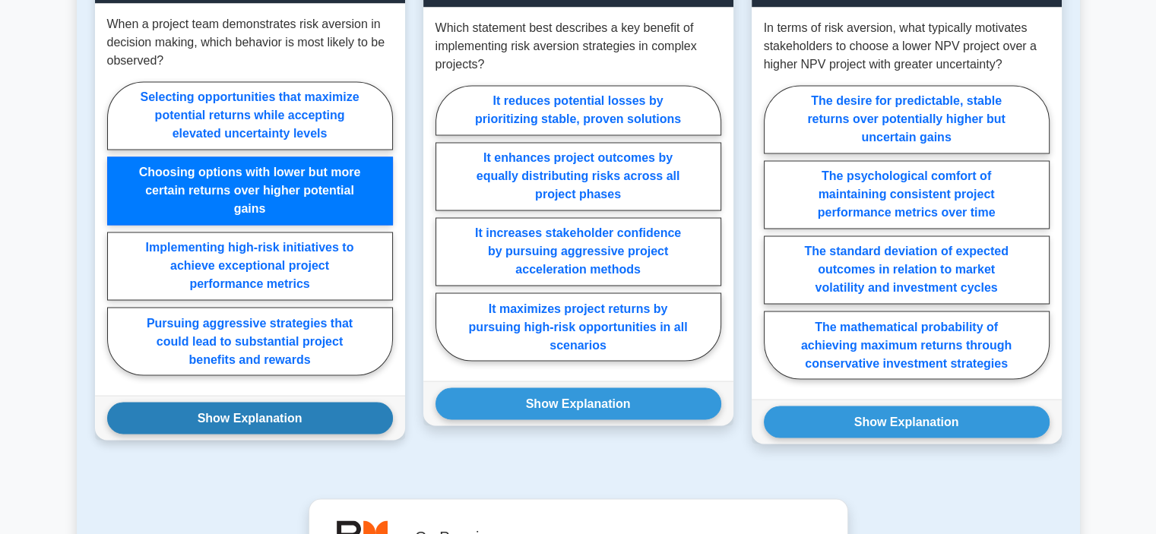
click at [313, 402] on button "Show Explanation" at bounding box center [250, 418] width 286 height 32
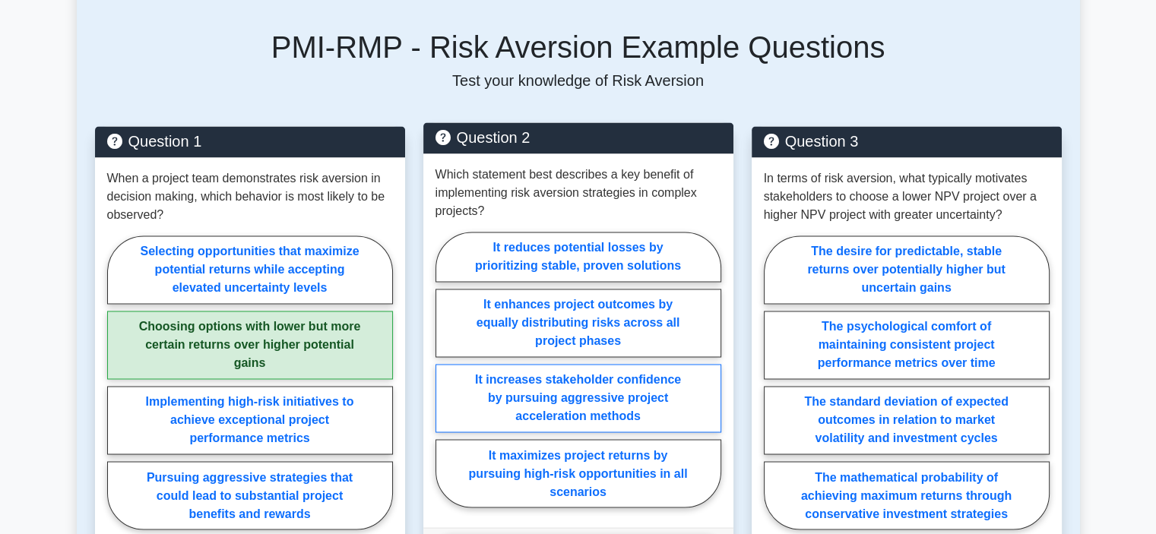
scroll to position [2433, 0]
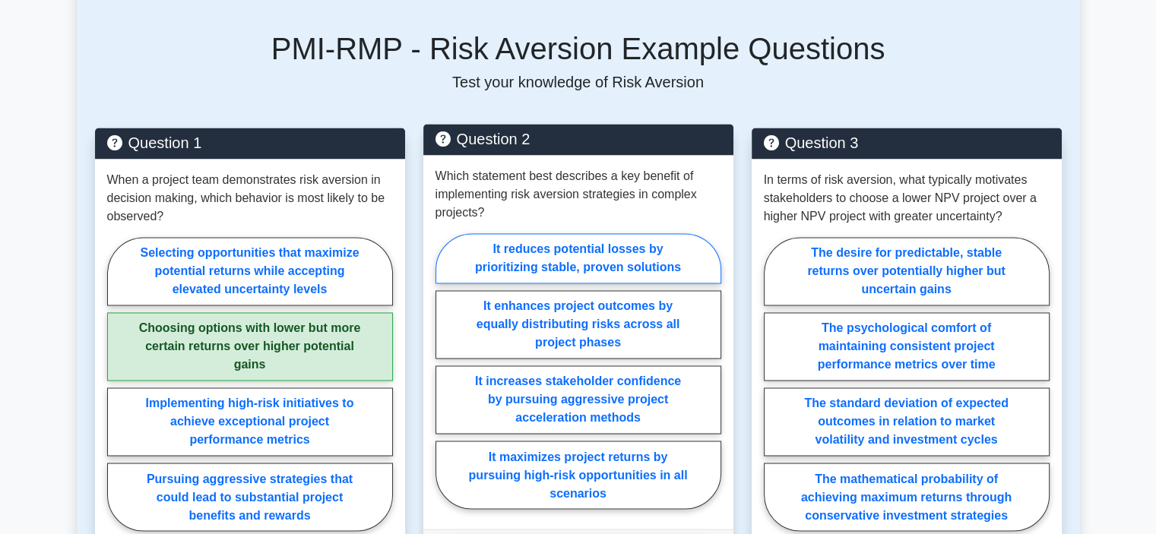
click at [639, 235] on label "It reduces potential losses by prioritizing stable, proven solutions" at bounding box center [579, 258] width 286 height 50
click at [445, 371] on input "It reduces potential losses by prioritizing stable, proven solutions" at bounding box center [441, 376] width 10 height 10
radio input "true"
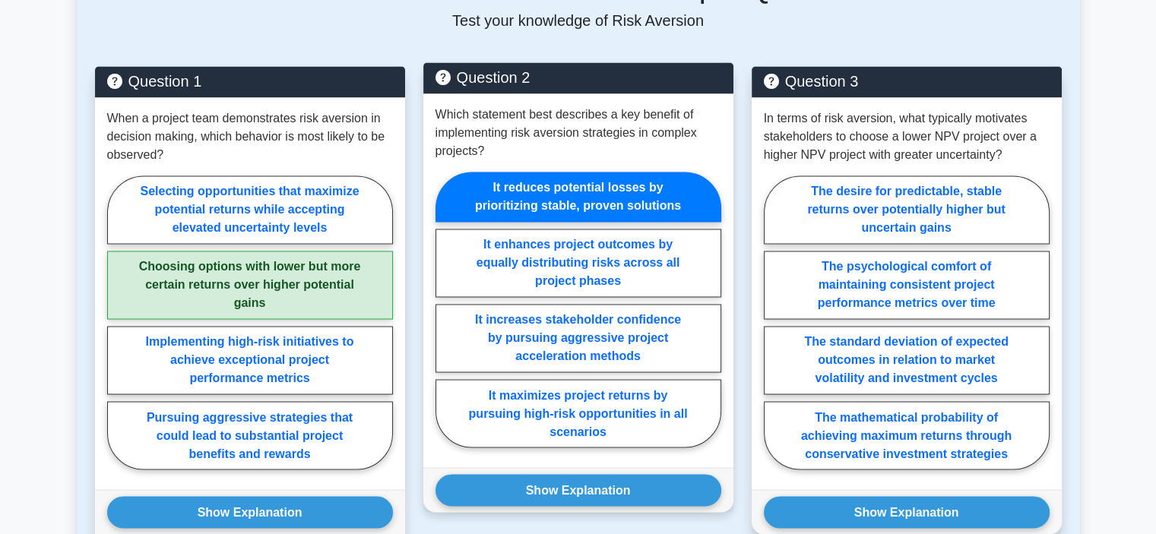
scroll to position [2585, 0]
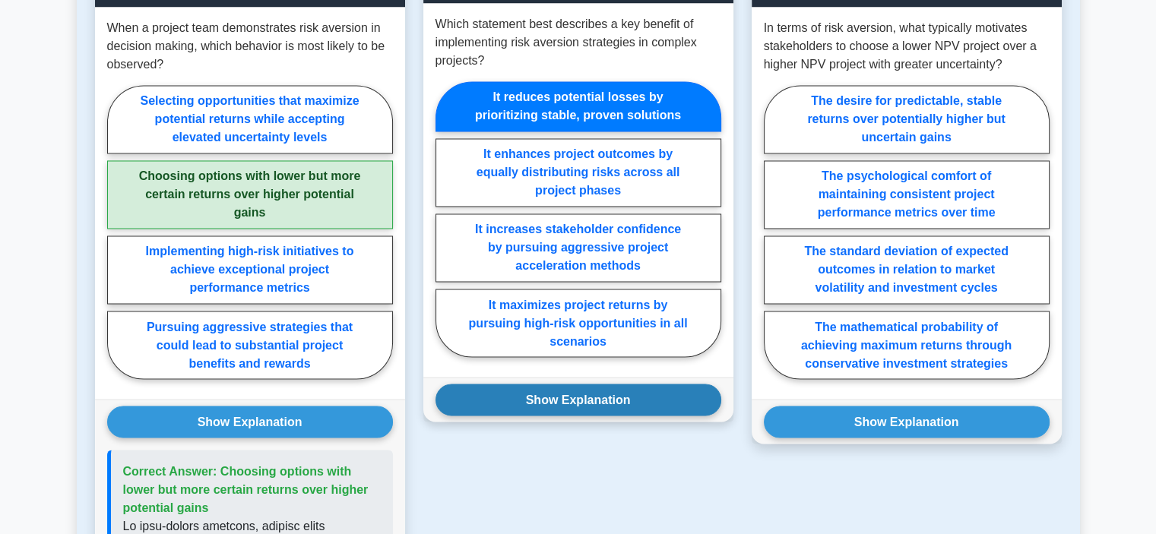
click at [655, 384] on button "Show Explanation" at bounding box center [579, 400] width 286 height 32
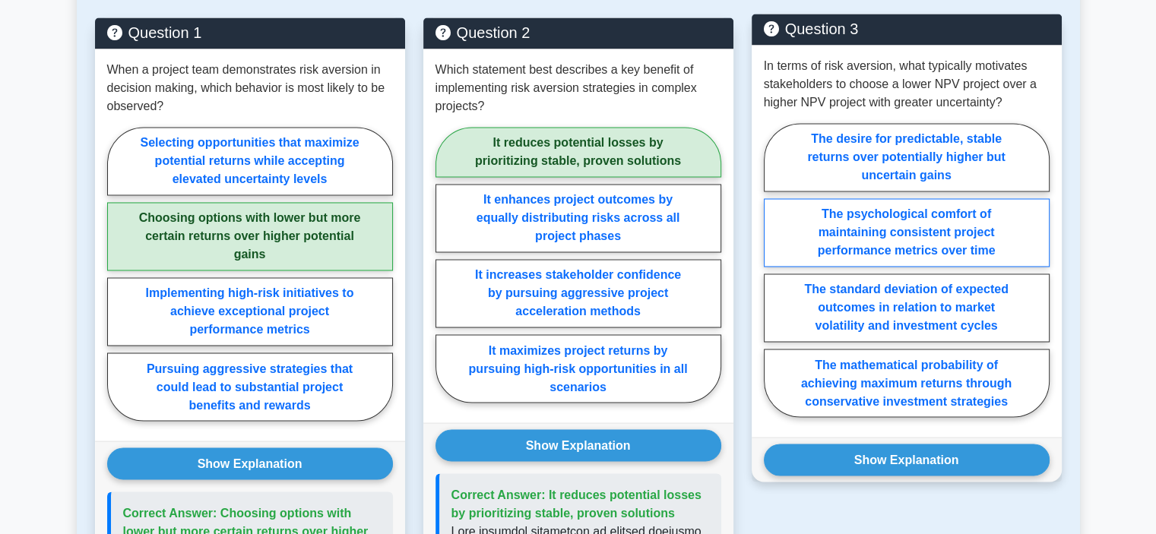
scroll to position [2509, 0]
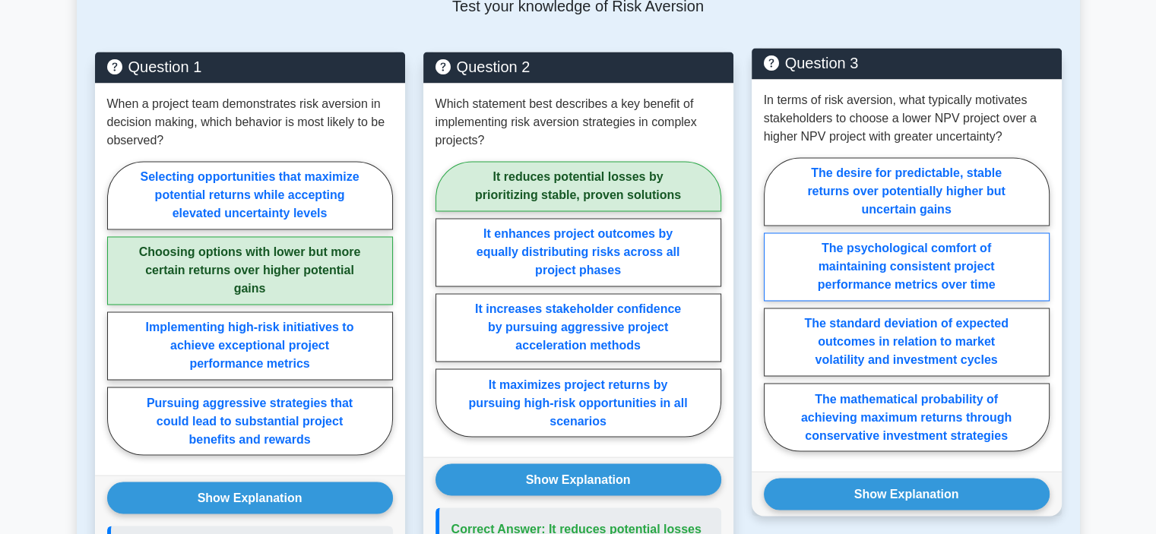
click at [1026, 243] on label "The psychological comfort of maintaining consistent project performance metrics…" at bounding box center [907, 267] width 286 height 68
click at [774, 304] on input "The psychological comfort of maintaining consistent project performance metrics…" at bounding box center [769, 309] width 10 height 10
radio input "true"
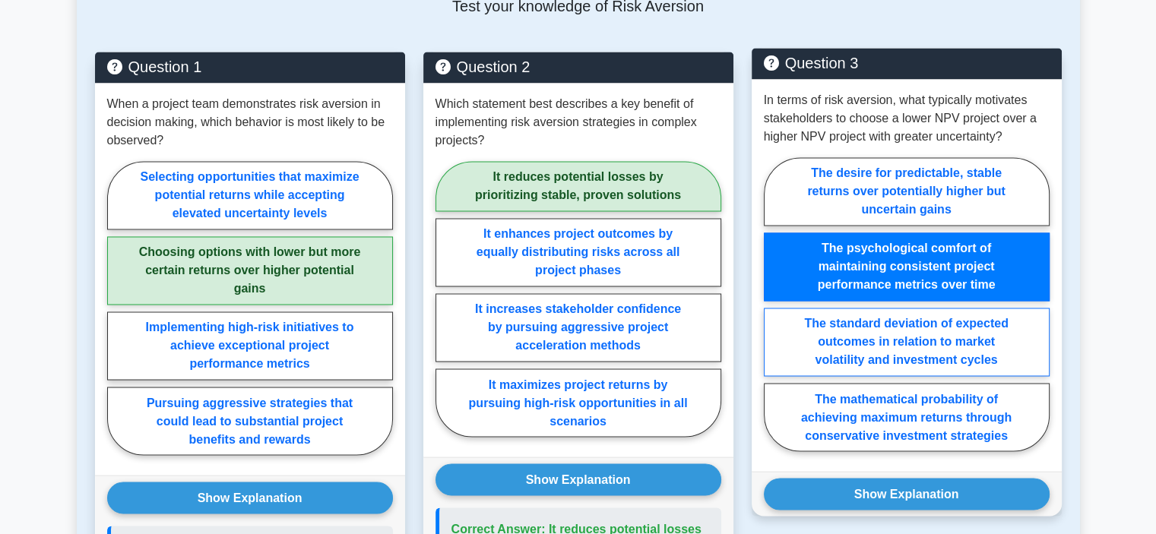
scroll to position [2585, 0]
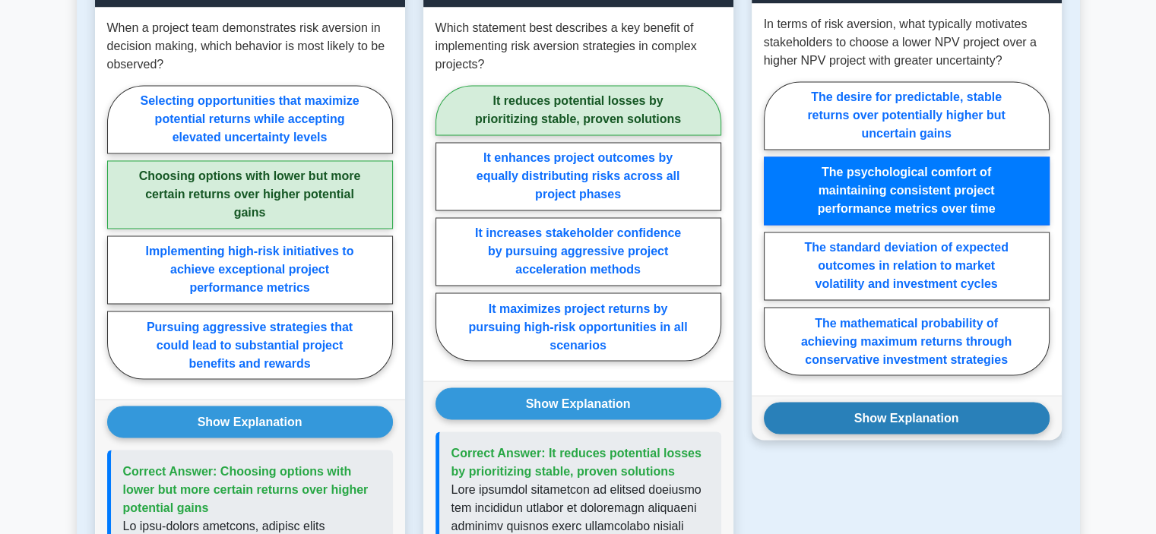
click at [977, 402] on button "Show Explanation" at bounding box center [907, 418] width 286 height 32
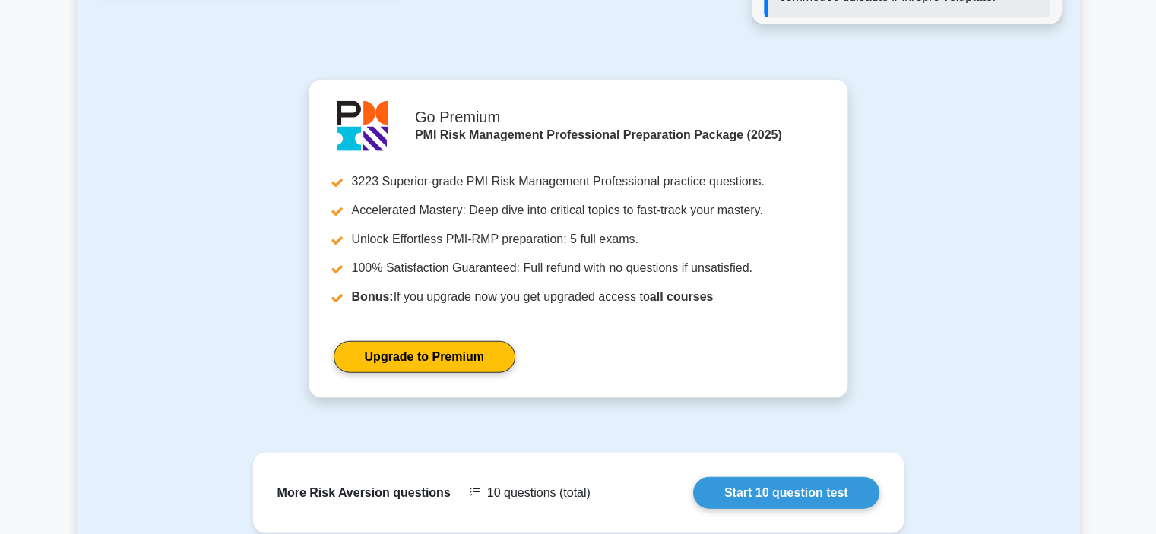
scroll to position [3788, 0]
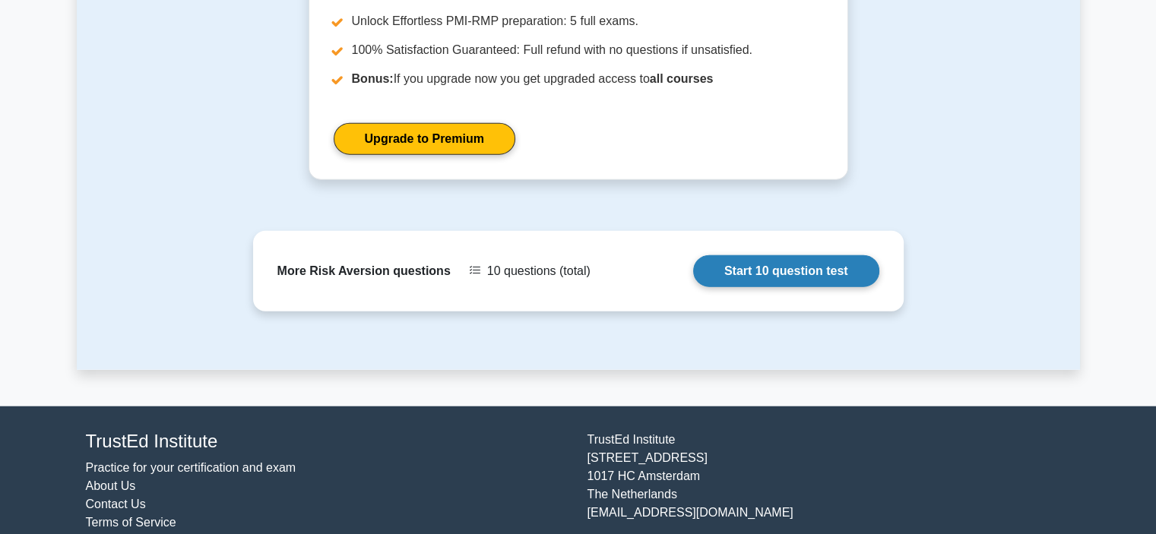
click at [786, 255] on link "Start 10 question test" at bounding box center [786, 271] width 186 height 32
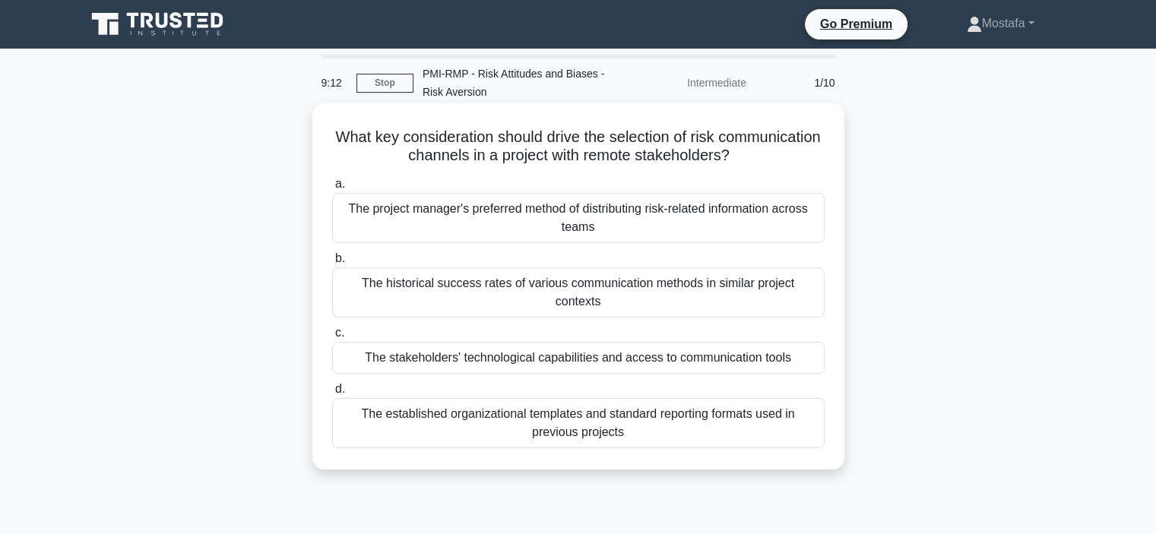
click at [801, 346] on div "The stakeholders' technological capabilities and access to communication tools" at bounding box center [578, 358] width 493 height 32
click at [332, 338] on input "c. The stakeholders' technological capabilities and access to communication too…" at bounding box center [332, 333] width 0 height 10
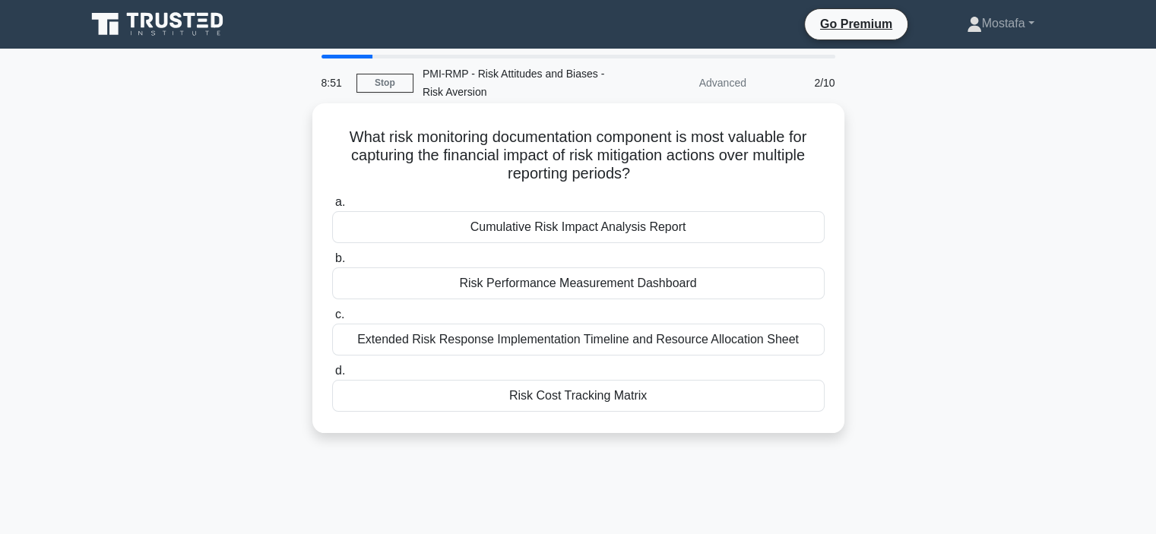
click at [775, 287] on div "Risk Performance Measurement Dashboard" at bounding box center [578, 284] width 493 height 32
click at [332, 264] on input "b. Risk Performance Measurement Dashboard" at bounding box center [332, 259] width 0 height 10
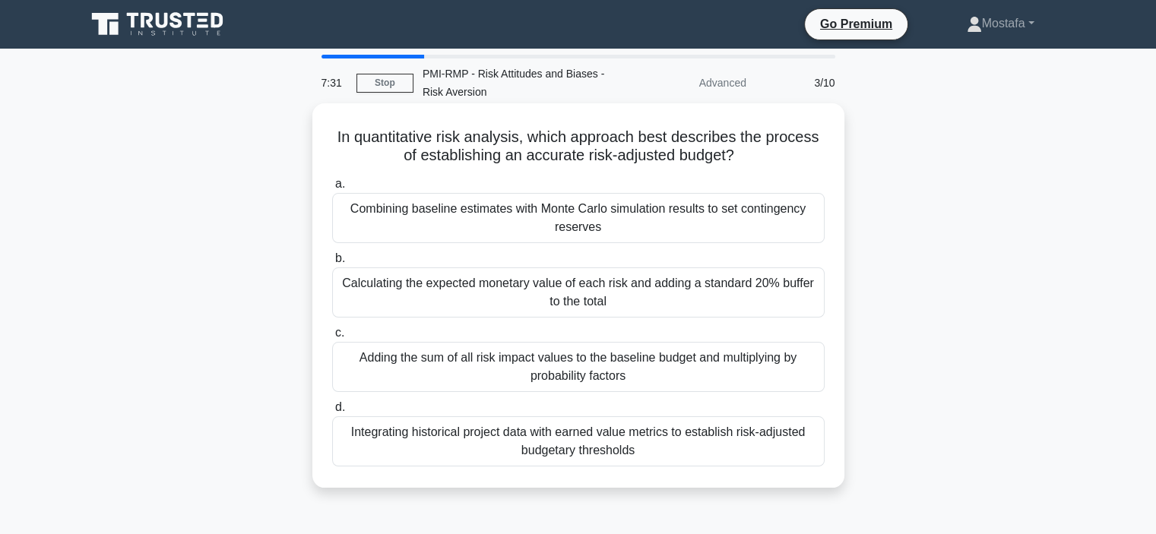
click at [707, 226] on div "Combining baseline estimates with Monte Carlo simulation results to set conting…" at bounding box center [578, 218] width 493 height 50
click at [332, 189] on input "a. Combining baseline estimates with Monte Carlo simulation results to set cont…" at bounding box center [332, 184] width 0 height 10
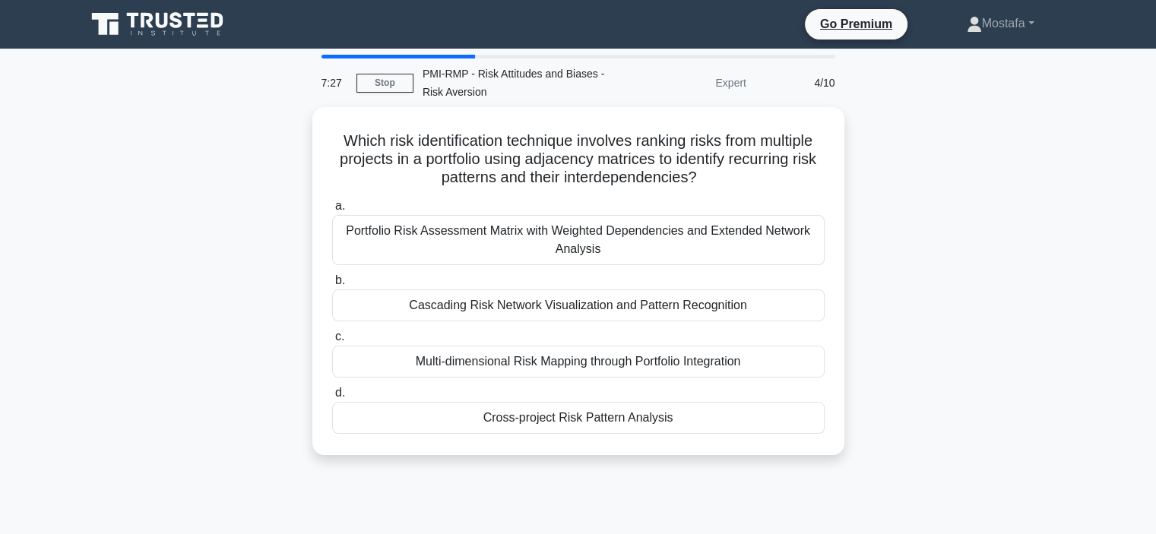
click at [699, 231] on div "Portfolio Risk Assessment Matrix with Weighted Dependencies and Extended Networ…" at bounding box center [578, 240] width 493 height 50
click at [332, 211] on input "a. Portfolio Risk Assessment Matrix with Weighted Dependencies and Extended Net…" at bounding box center [332, 206] width 0 height 10
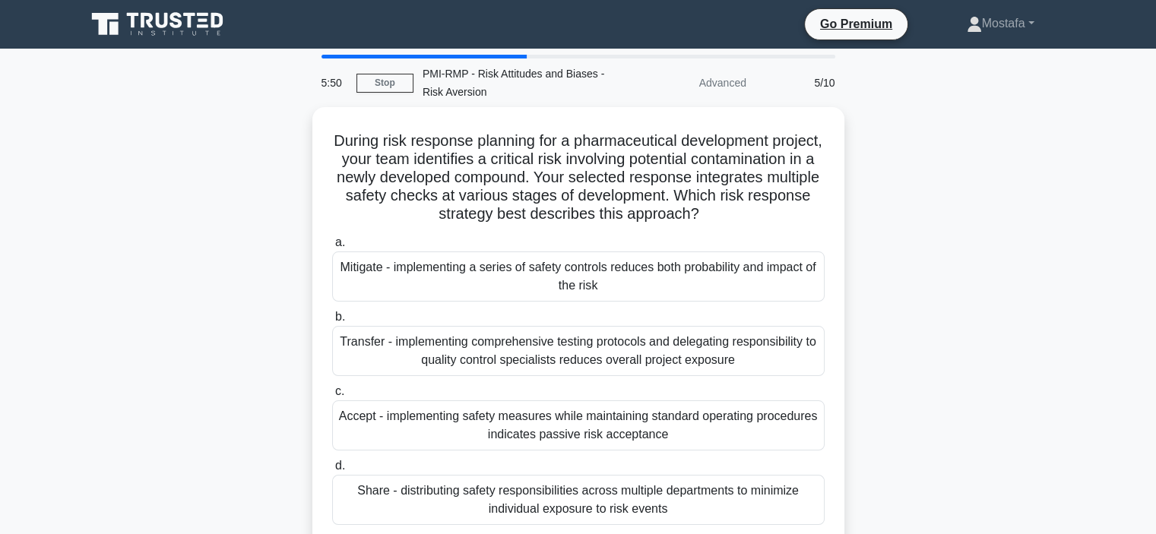
click at [0, 138] on main "5:50 Stop PMI-RMP - Risk Attitudes and Biases - Risk Aversion Advanced 5/10 Dur…" at bounding box center [578, 435] width 1156 height 772
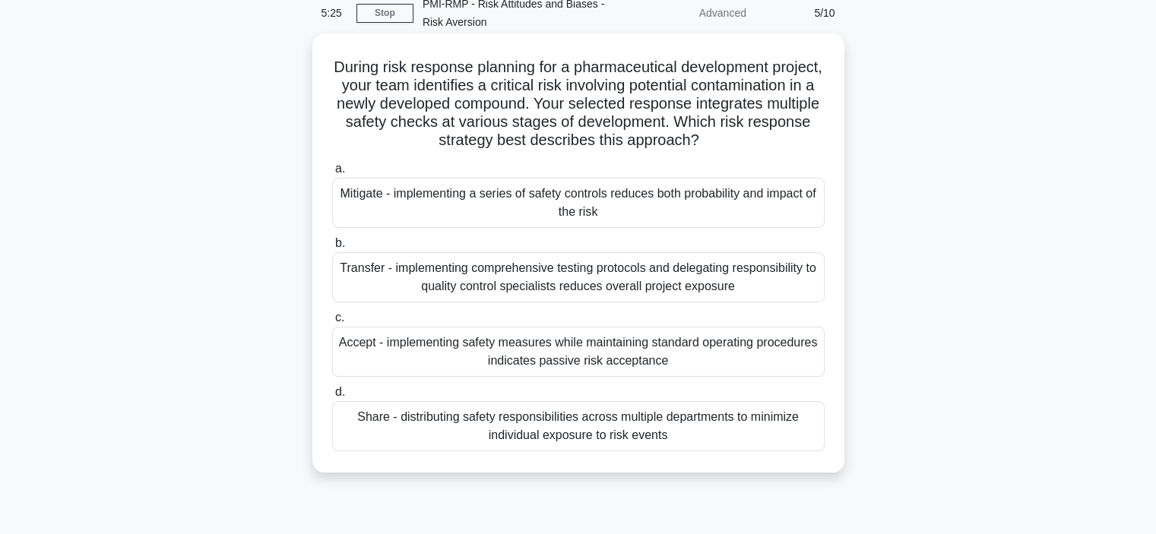
scroll to position [152, 0]
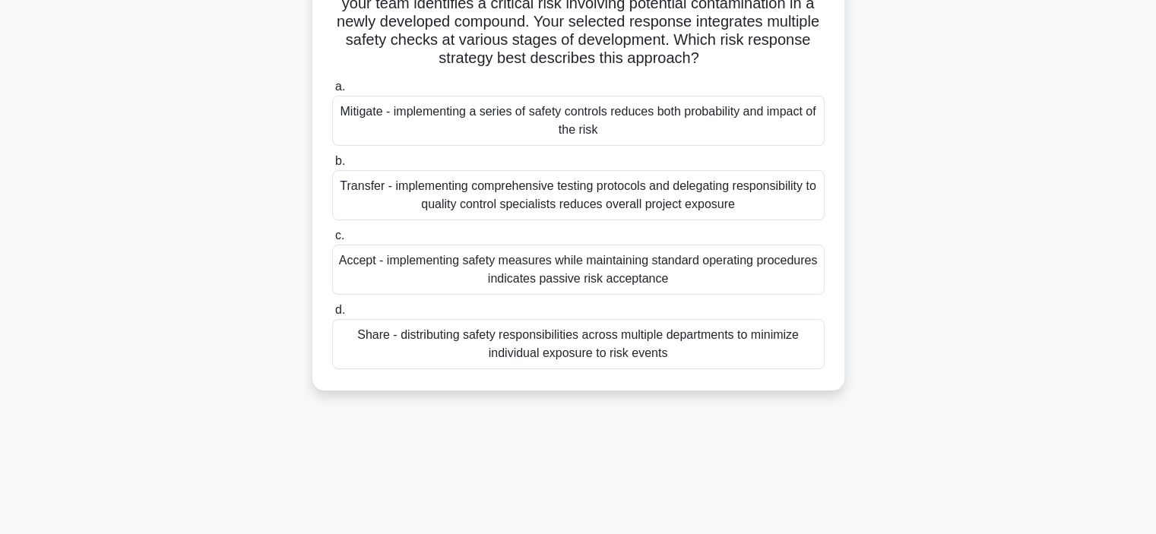
click at [785, 204] on div "Transfer - implementing comprehensive testing protocols and delegating responsi…" at bounding box center [578, 195] width 493 height 50
click at [332, 166] on input "b. Transfer - implementing comprehensive testing protocols and delegating respo…" at bounding box center [332, 162] width 0 height 10
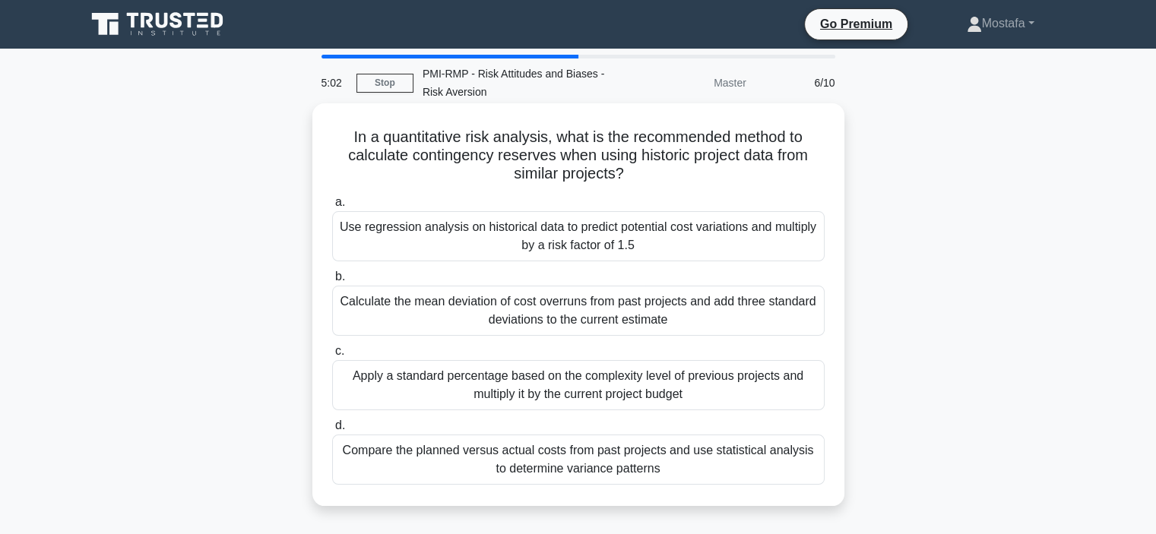
scroll to position [0, 0]
click at [810, 392] on div "Apply a standard percentage based on the complexity level of previous projects …" at bounding box center [578, 385] width 493 height 50
click at [332, 357] on input "c. Apply a standard percentage based on the complexity level of previous projec…" at bounding box center [332, 352] width 0 height 10
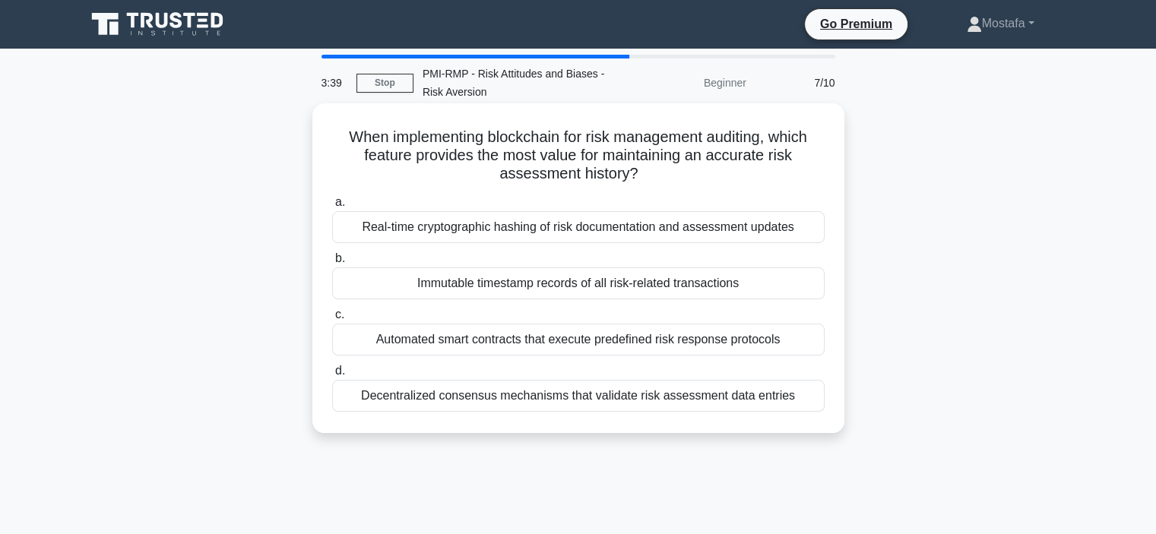
click at [800, 284] on div "Immutable timestamp records of all risk-related transactions" at bounding box center [578, 284] width 493 height 32
click at [332, 264] on input "b. Immutable timestamp records of all risk-related transactions" at bounding box center [332, 259] width 0 height 10
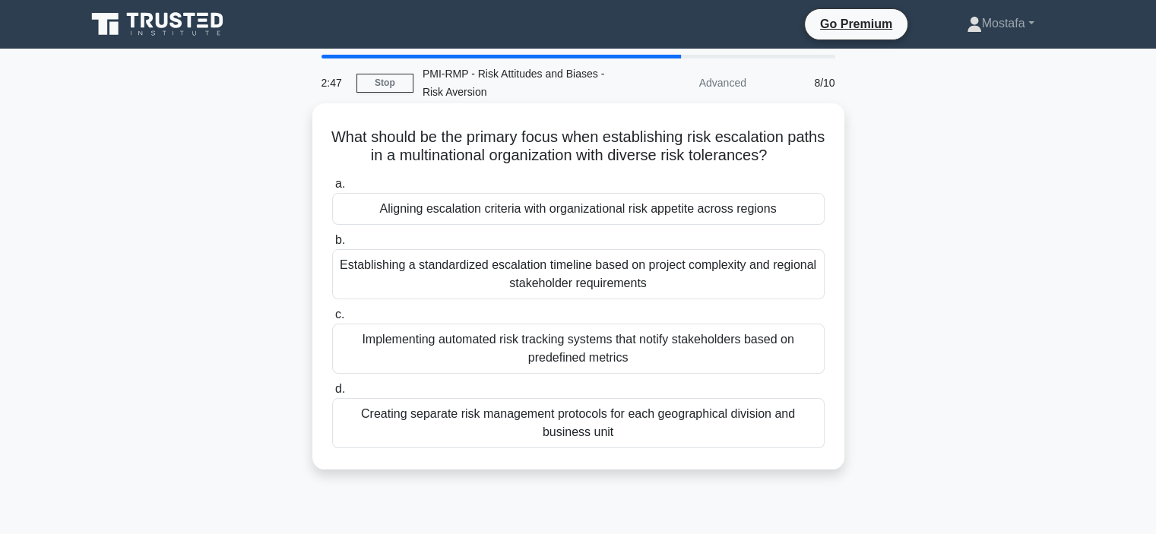
click at [808, 288] on div "Establishing a standardized escalation timeline based on project complexity and…" at bounding box center [578, 274] width 493 height 50
click at [332, 246] on input "b. Establishing a standardized escalation timeline based on project complexity …" at bounding box center [332, 241] width 0 height 10
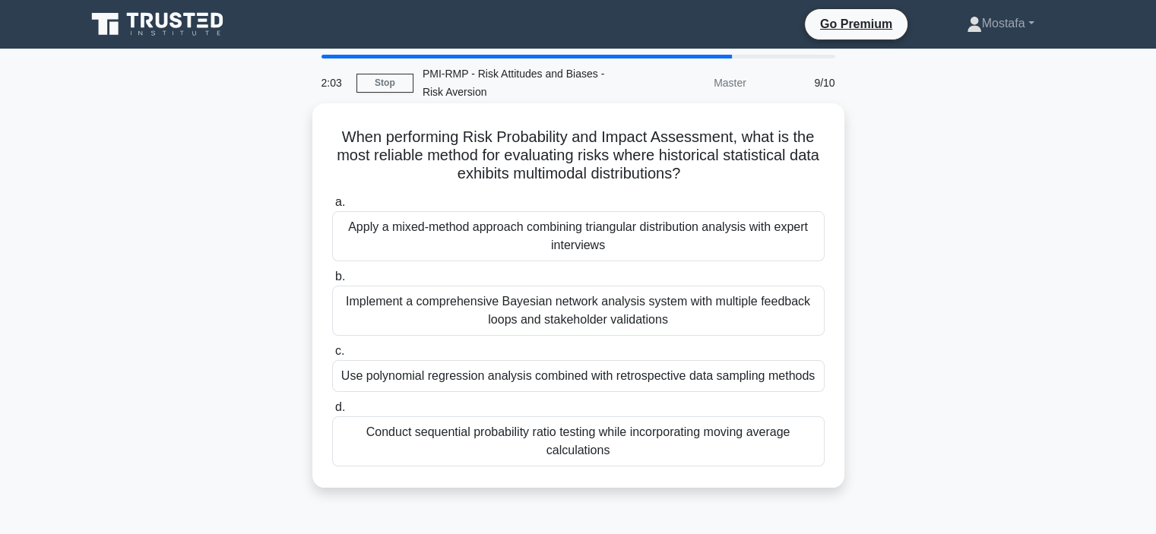
click at [805, 323] on div "Implement a comprehensive Bayesian network analysis system with multiple feedba…" at bounding box center [578, 311] width 493 height 50
click at [332, 282] on input "b. Implement a comprehensive Bayesian network analysis system with multiple fee…" at bounding box center [332, 277] width 0 height 10
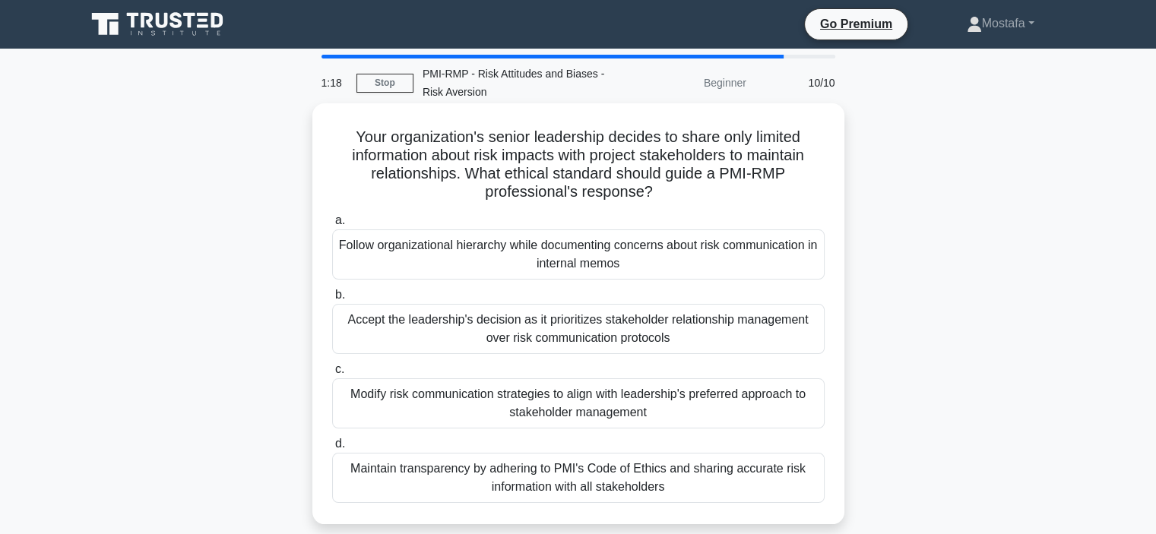
click at [797, 265] on div "Follow organizational hierarchy while documenting concerns about risk communica…" at bounding box center [578, 255] width 493 height 50
click at [332, 226] on input "a. Follow organizational hierarchy while documenting concerns about risk commun…" at bounding box center [332, 221] width 0 height 10
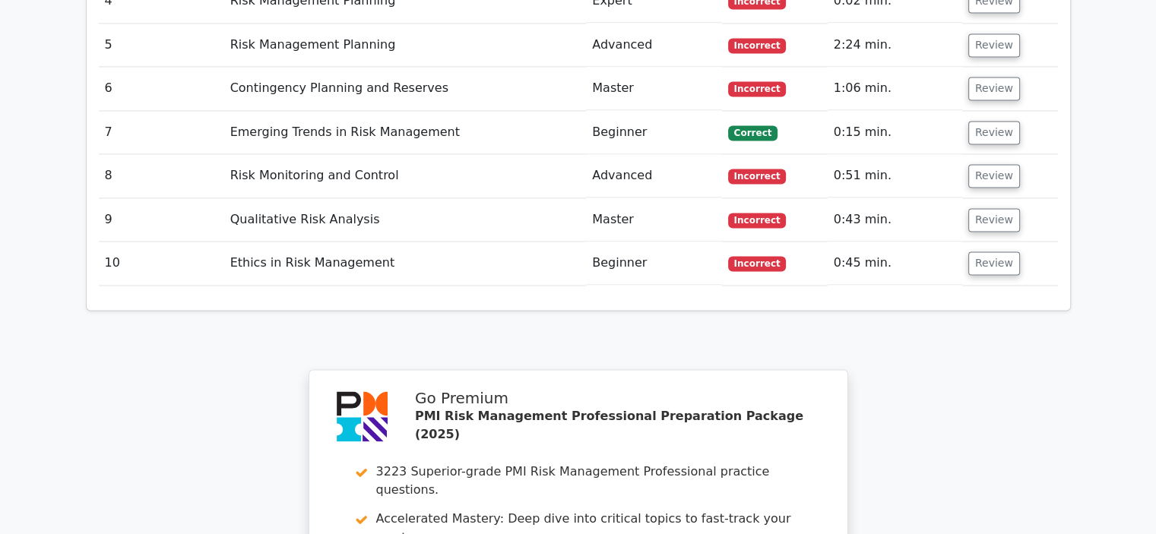
scroll to position [2129, 0]
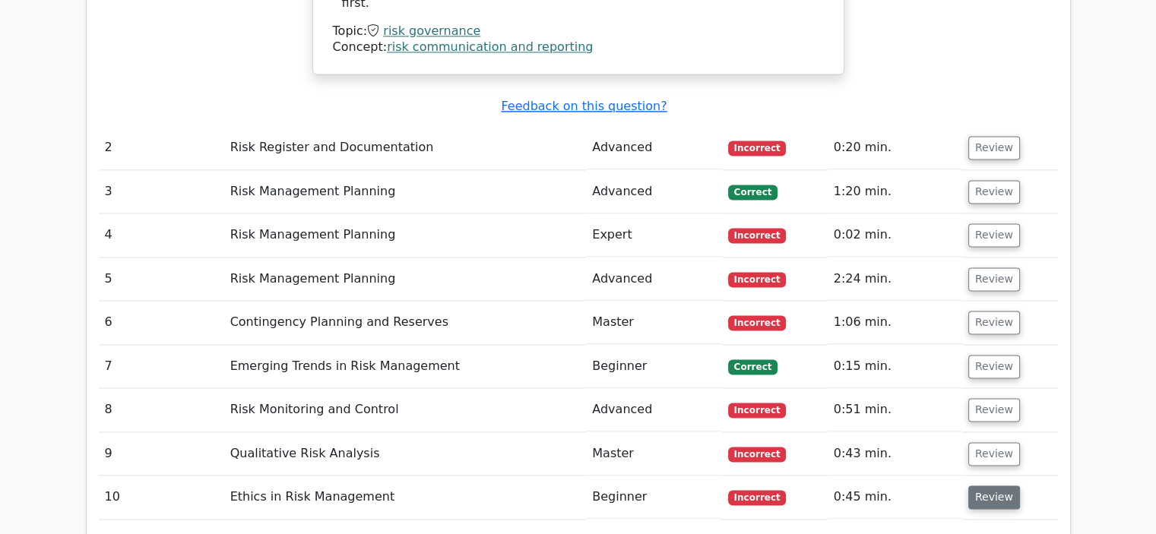
click at [990, 486] on button "Review" at bounding box center [995, 498] width 52 height 24
click at [990, 442] on button "Review" at bounding box center [995, 454] width 52 height 24
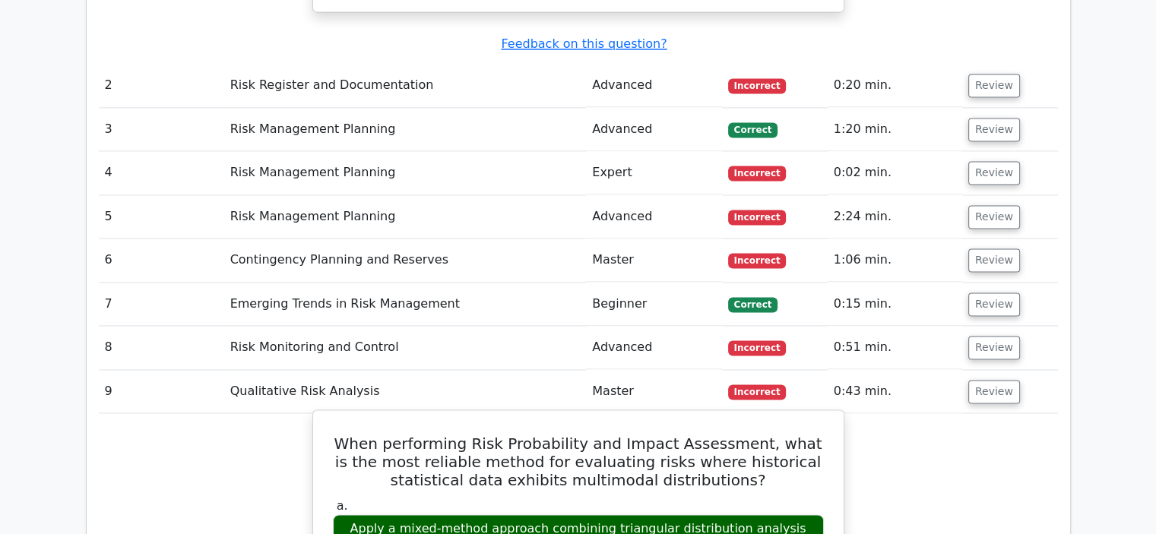
scroll to position [2281, 0]
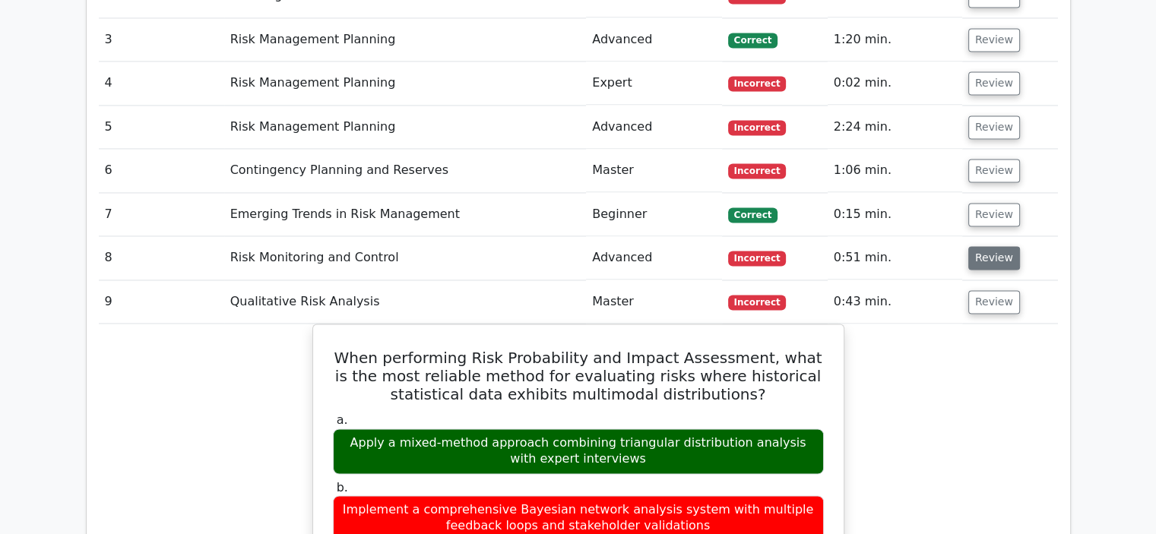
click at [994, 246] on button "Review" at bounding box center [995, 258] width 52 height 24
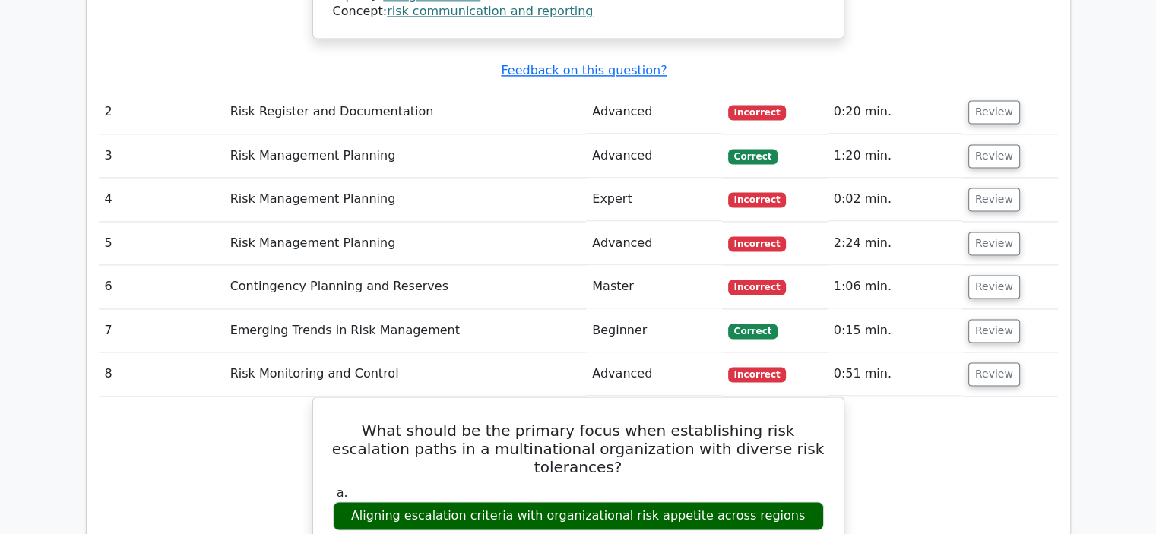
scroll to position [2129, 0]
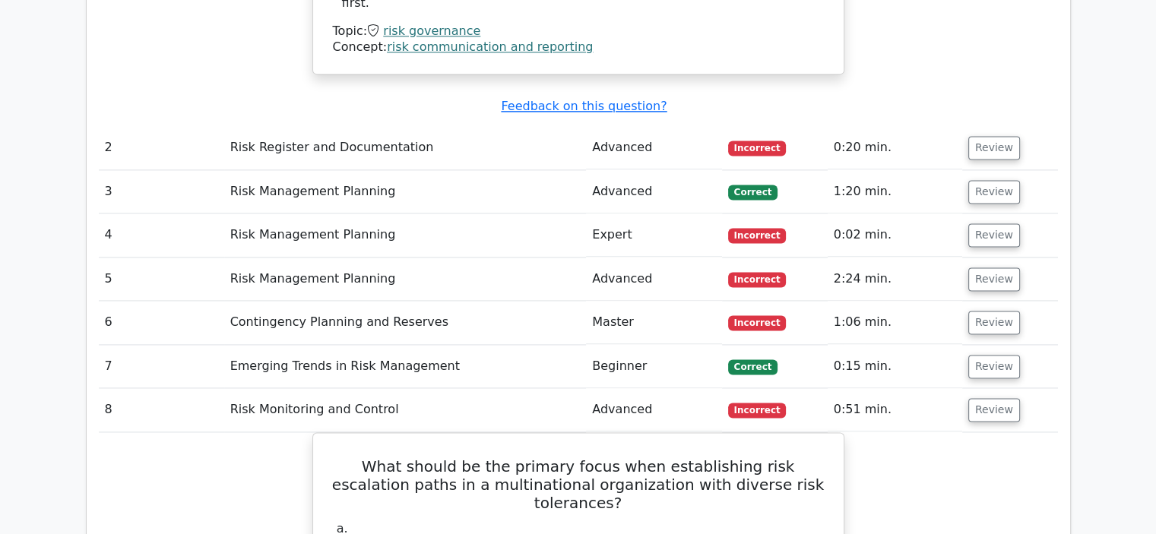
click at [955, 301] on td "1:06 min." at bounding box center [895, 322] width 135 height 43
click at [985, 311] on button "Review" at bounding box center [995, 323] width 52 height 24
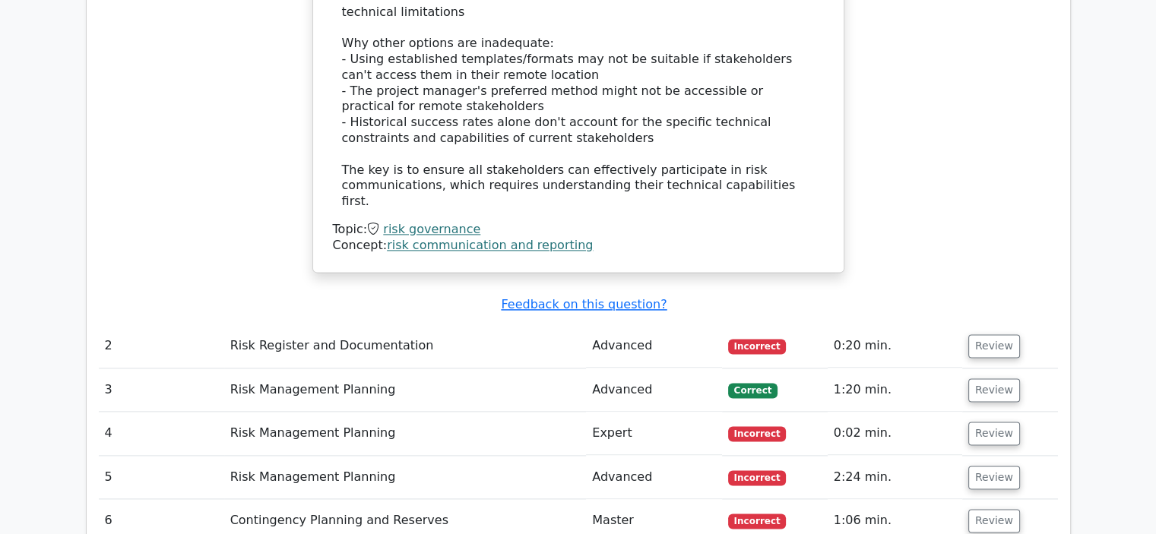
scroll to position [1901, 0]
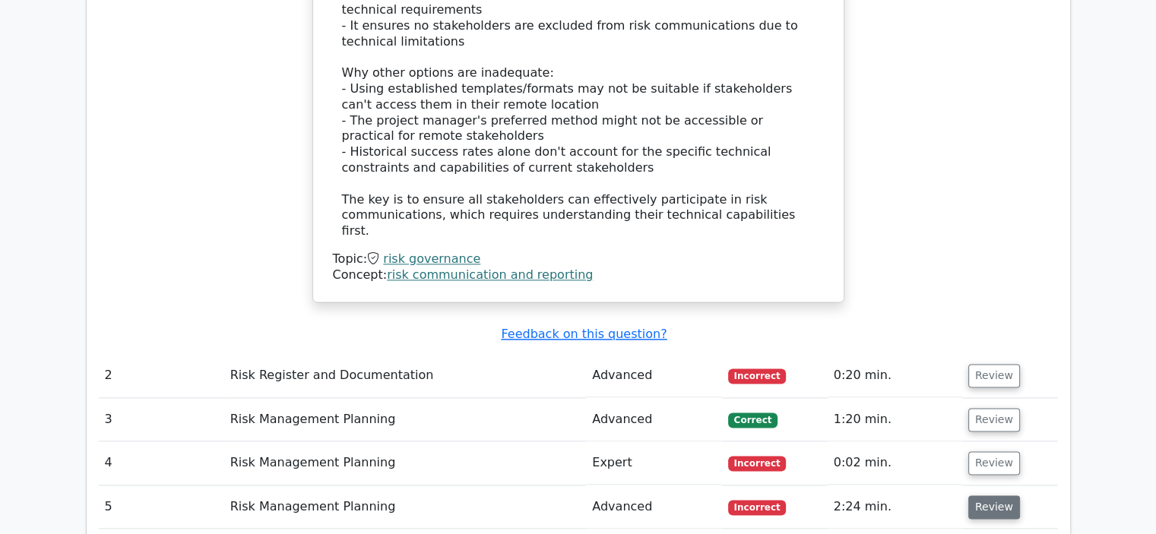
click at [990, 496] on button "Review" at bounding box center [995, 508] width 52 height 24
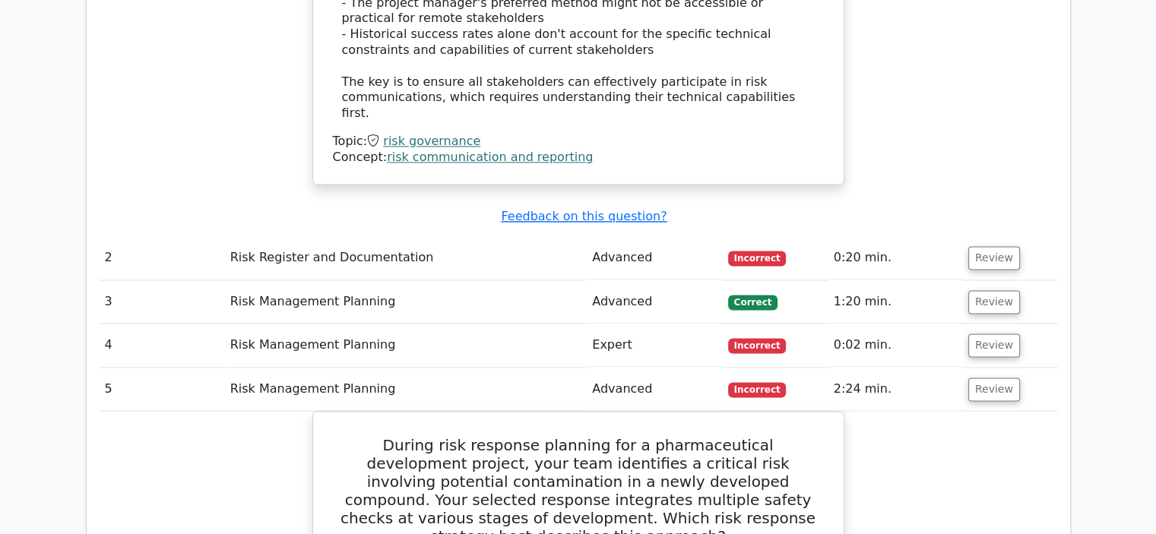
scroll to position [1977, 0]
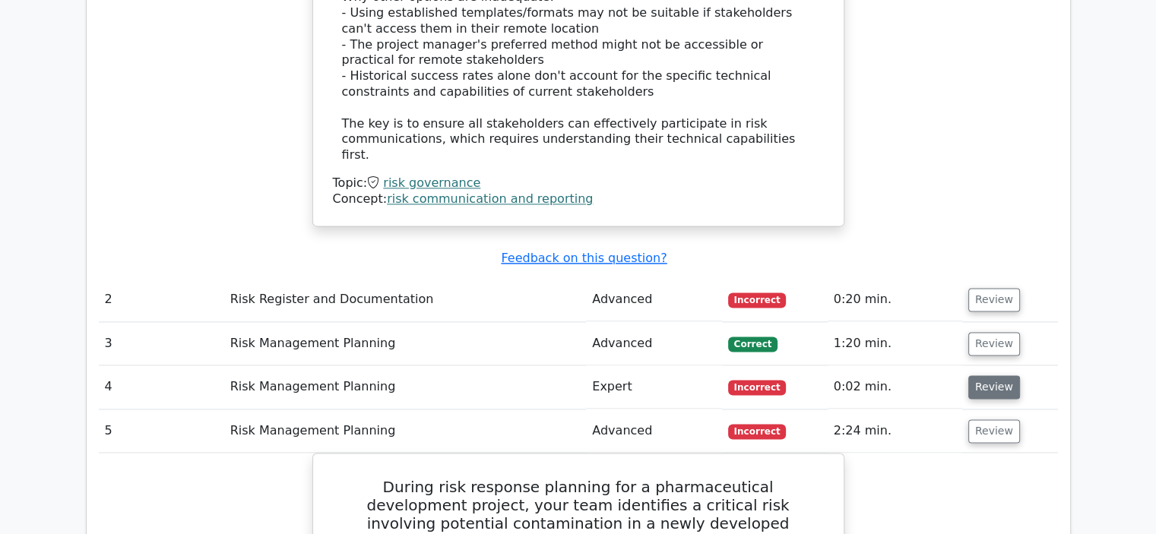
click at [1003, 376] on button "Review" at bounding box center [995, 388] width 52 height 24
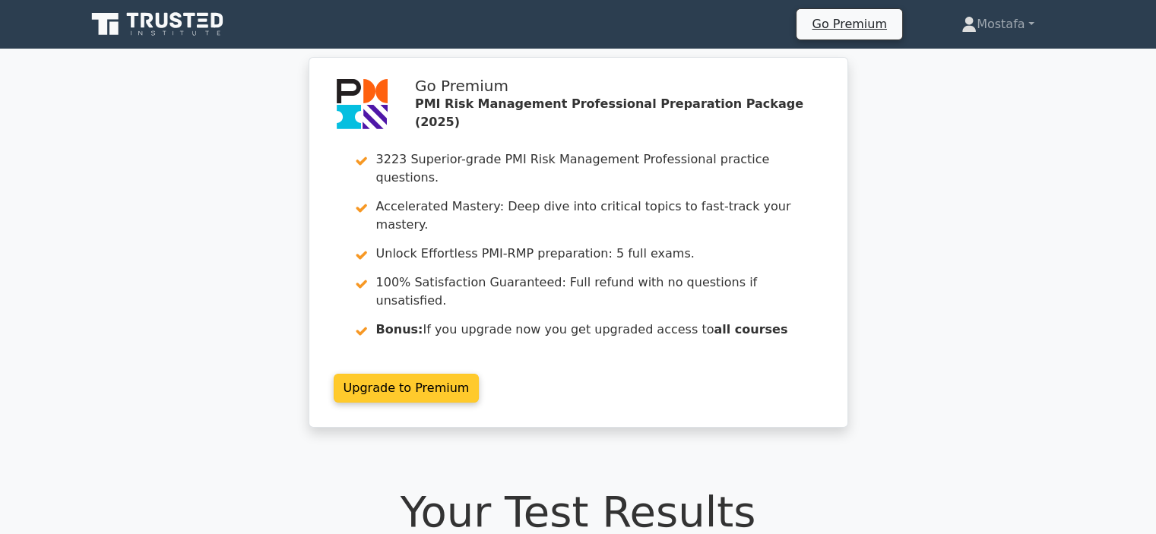
scroll to position [304, 0]
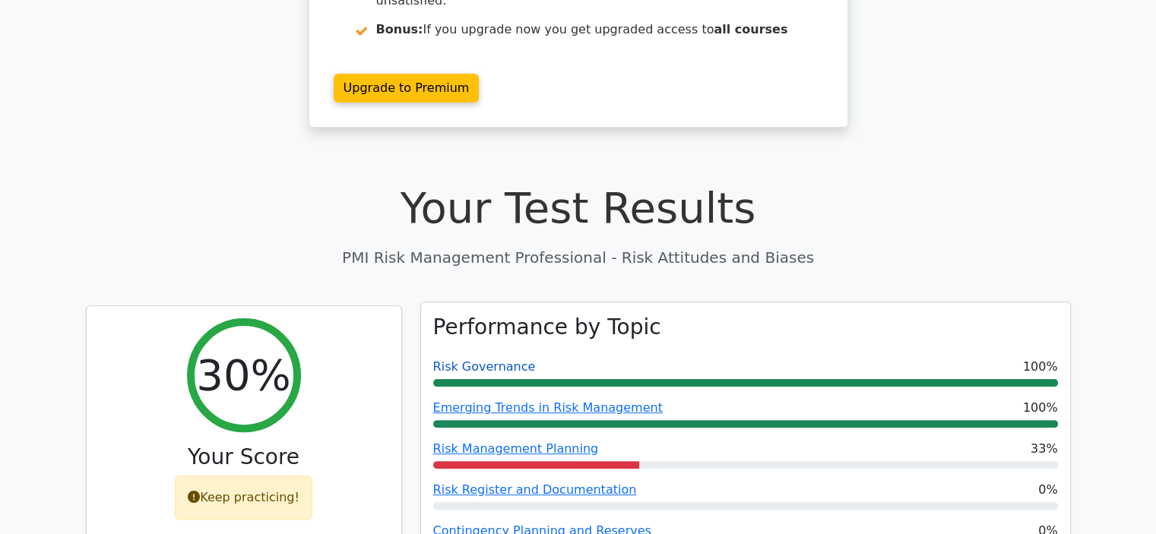
click at [486, 360] on link "Risk Governance" at bounding box center [484, 367] width 103 height 14
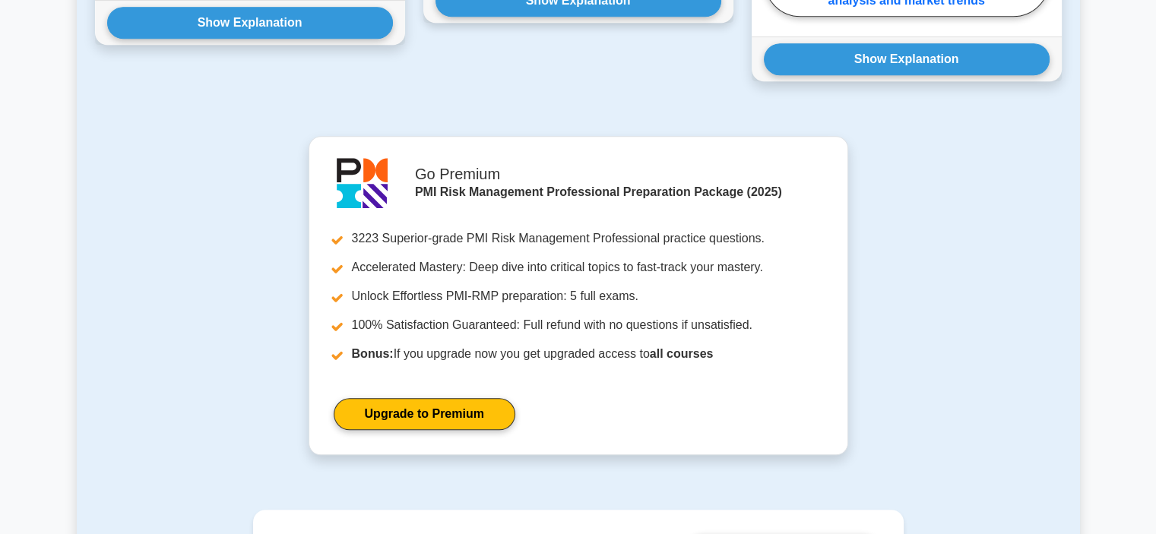
scroll to position [986, 0]
